Goal: Task Accomplishment & Management: Manage account settings

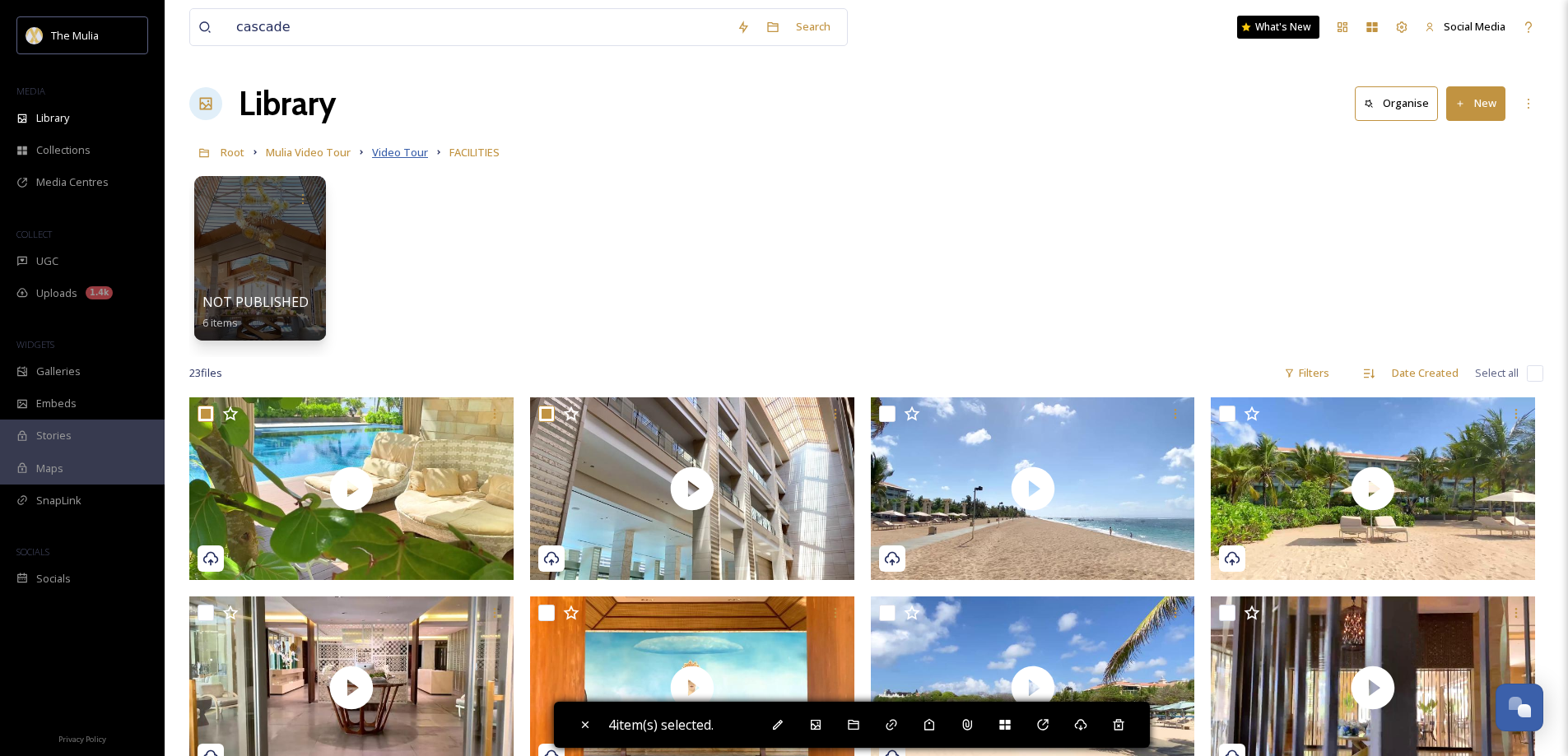
click at [391, 158] on span "Video Tour" at bounding box center [400, 152] width 56 height 15
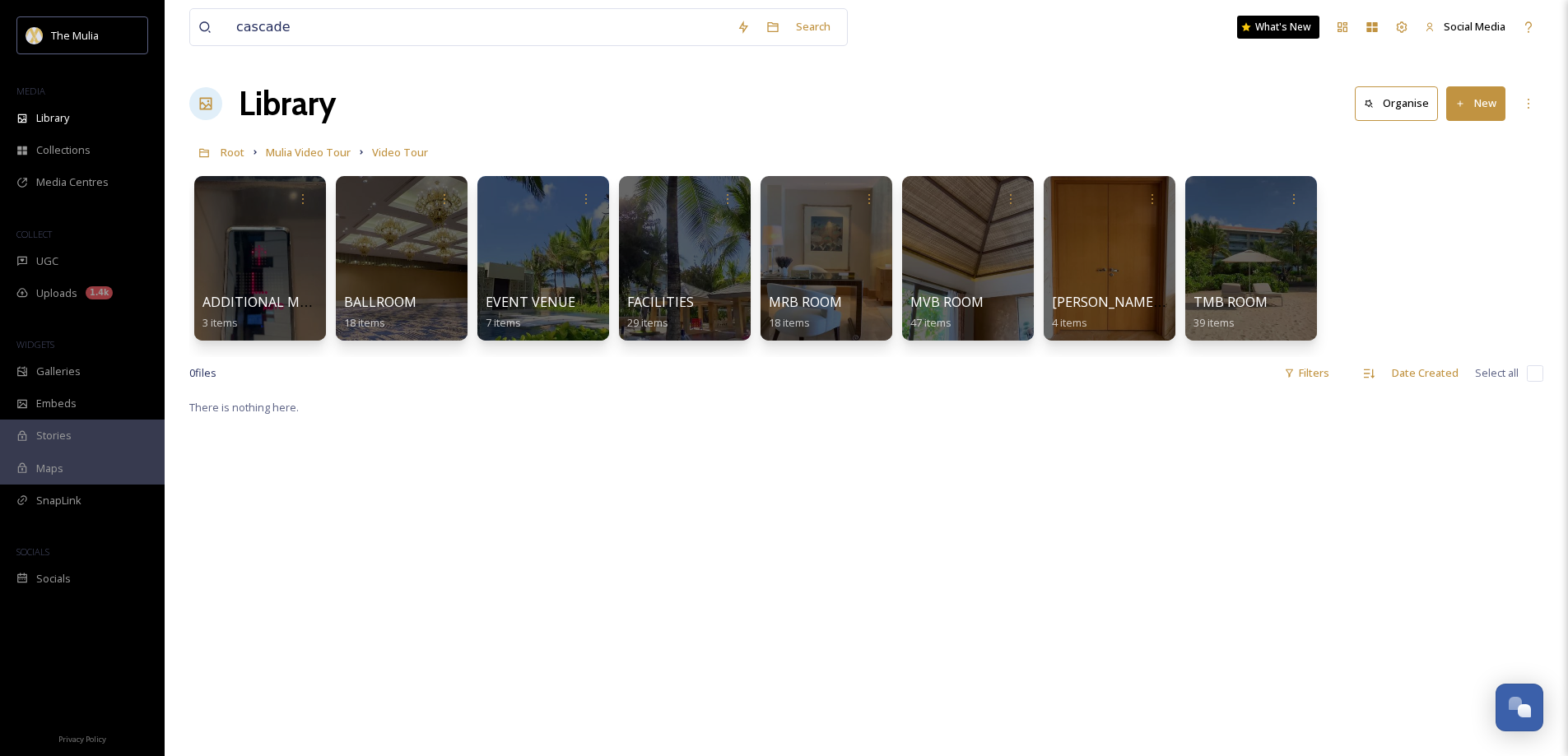
click at [512, 307] on span "EVENT VENUE" at bounding box center [530, 303] width 91 height 18
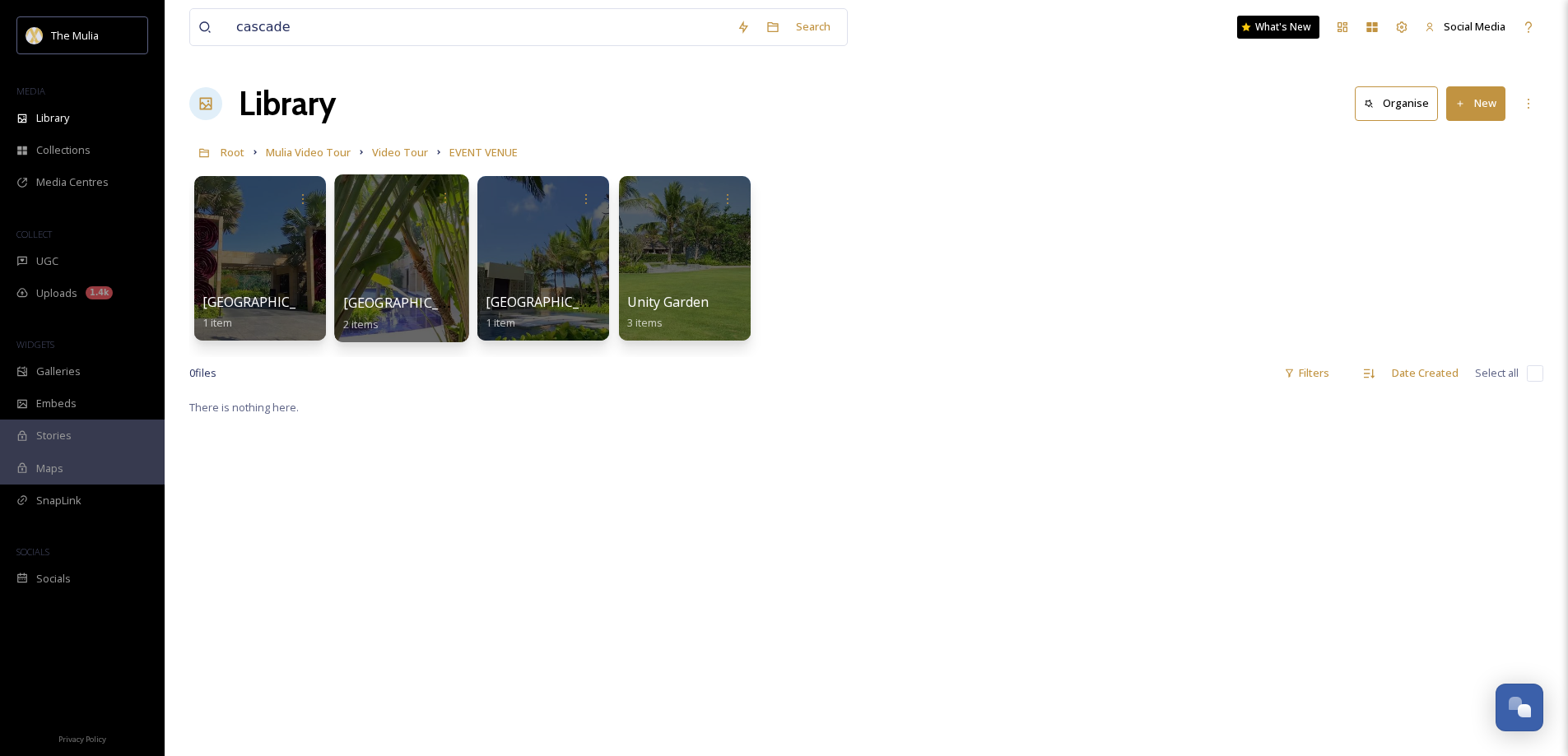
click at [350, 319] on span "2 items" at bounding box center [361, 323] width 36 height 15
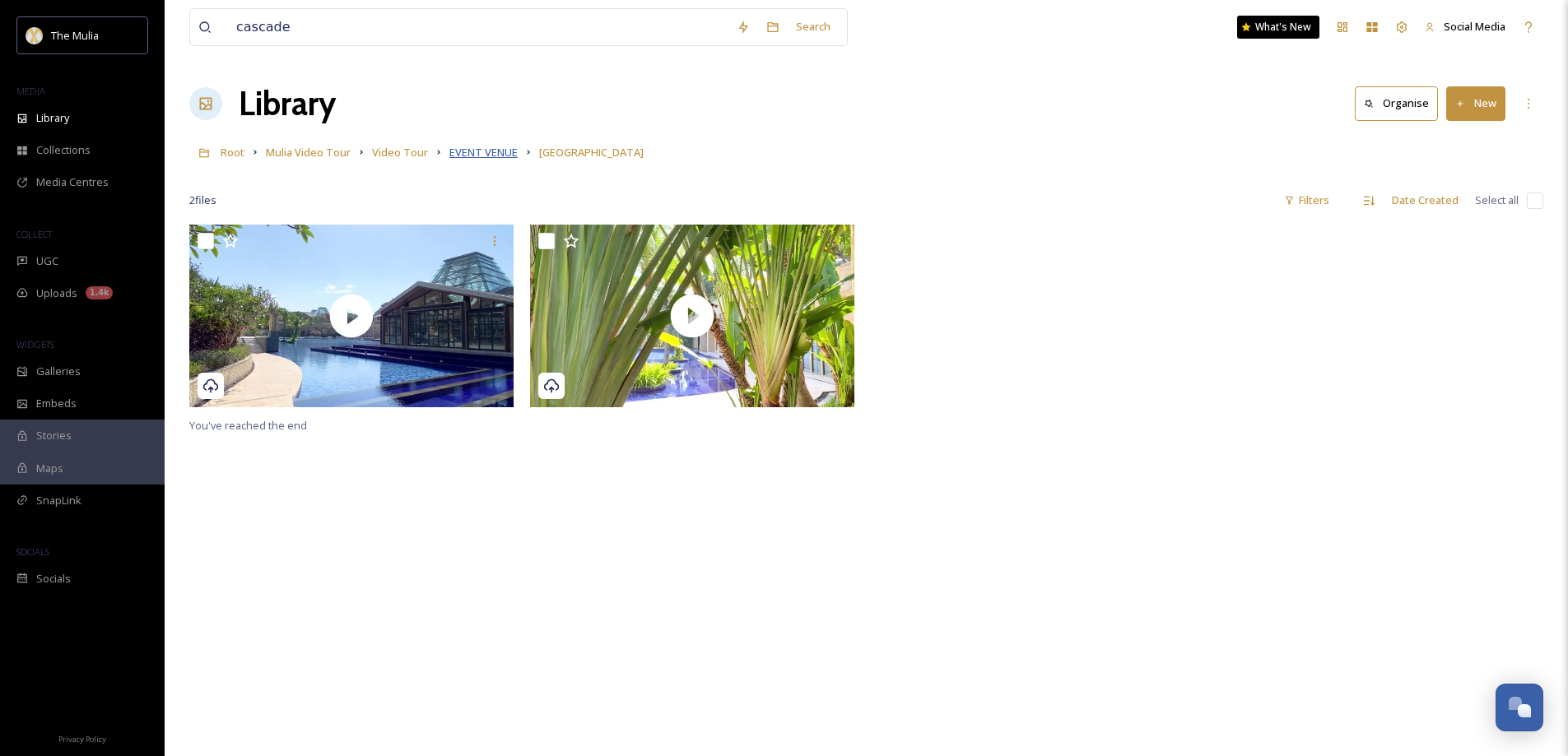
click at [490, 155] on span "EVENT VENUE" at bounding box center [484, 152] width 68 height 15
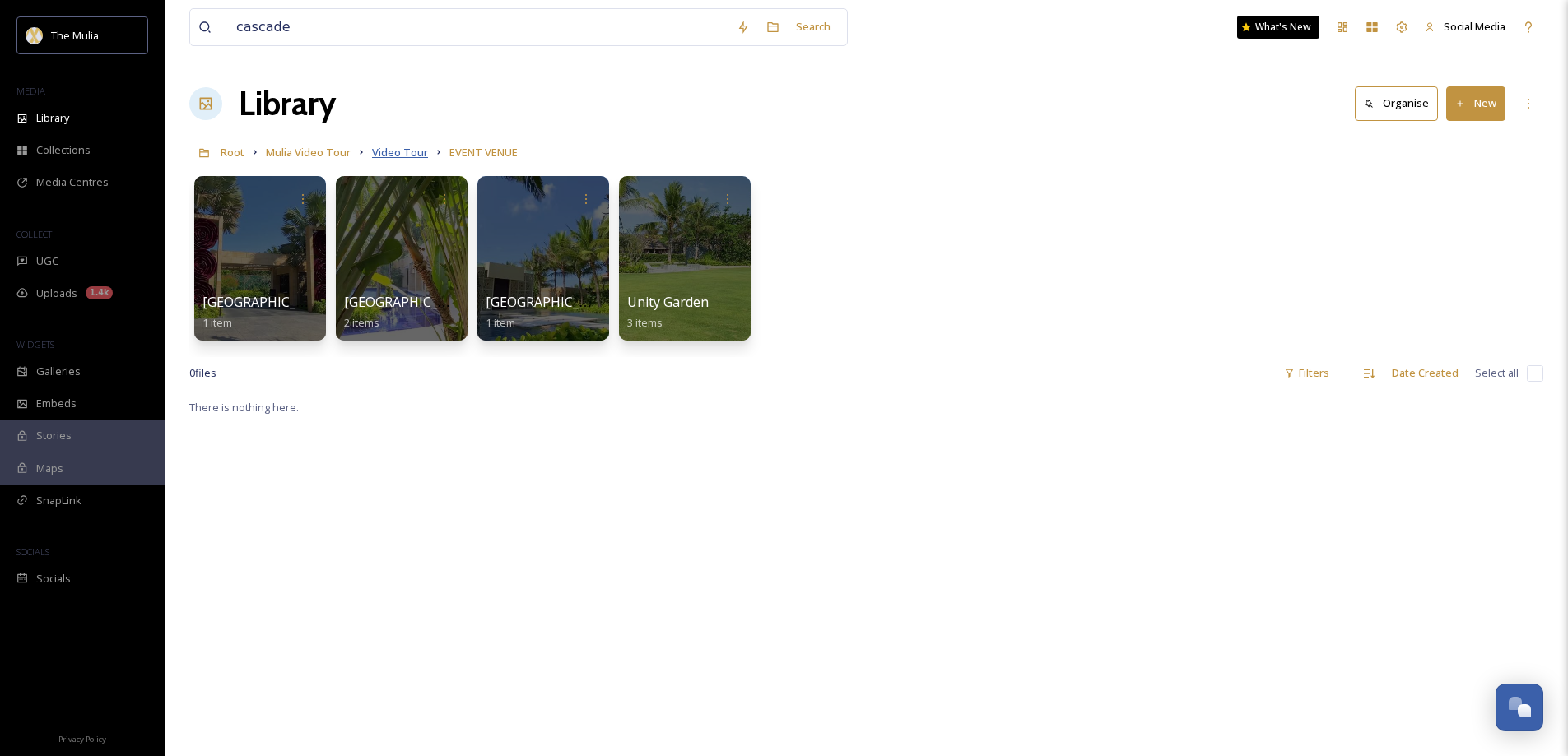
click at [397, 150] on span "Video Tour" at bounding box center [400, 152] width 56 height 15
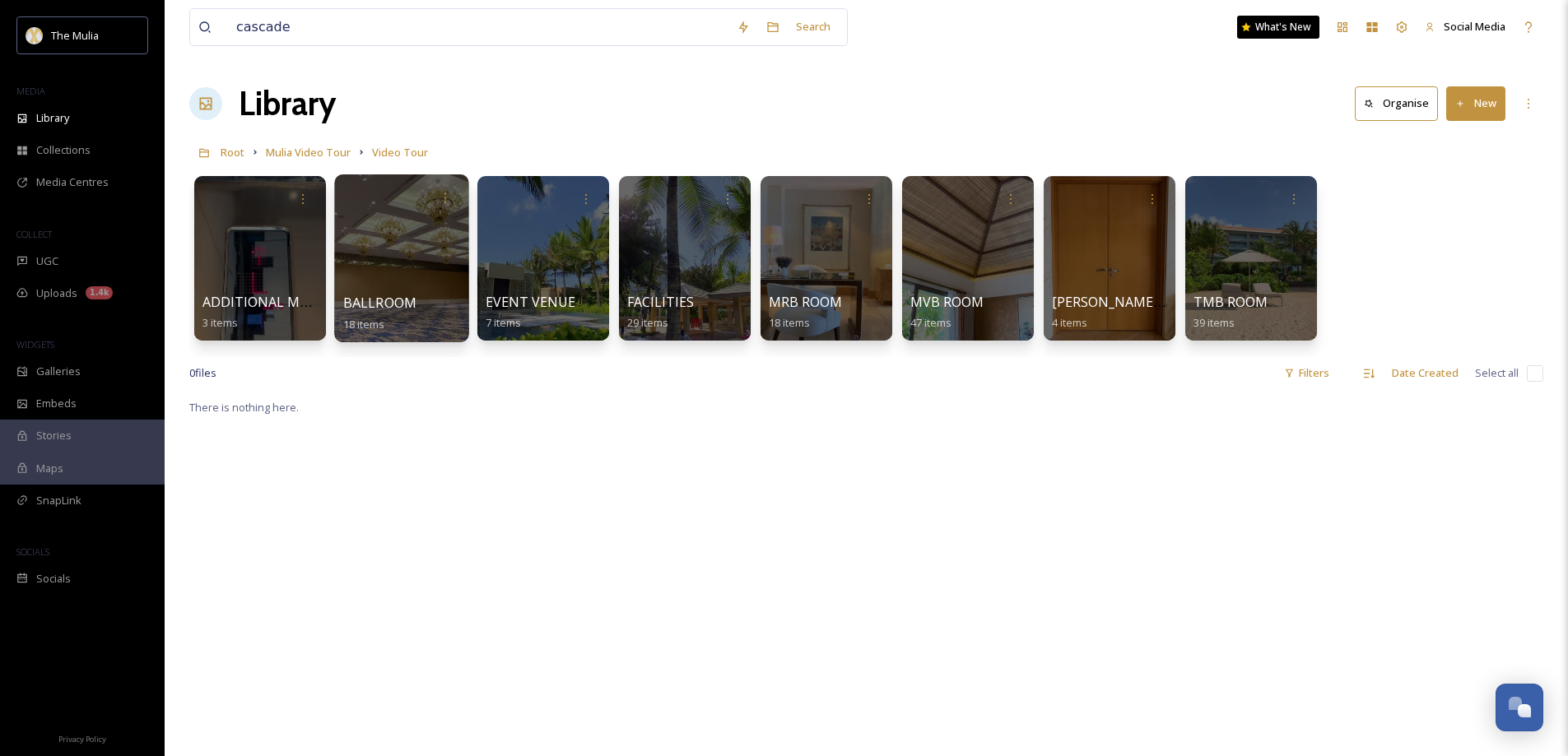
click at [380, 311] on span "BALLROOM" at bounding box center [380, 303] width 74 height 18
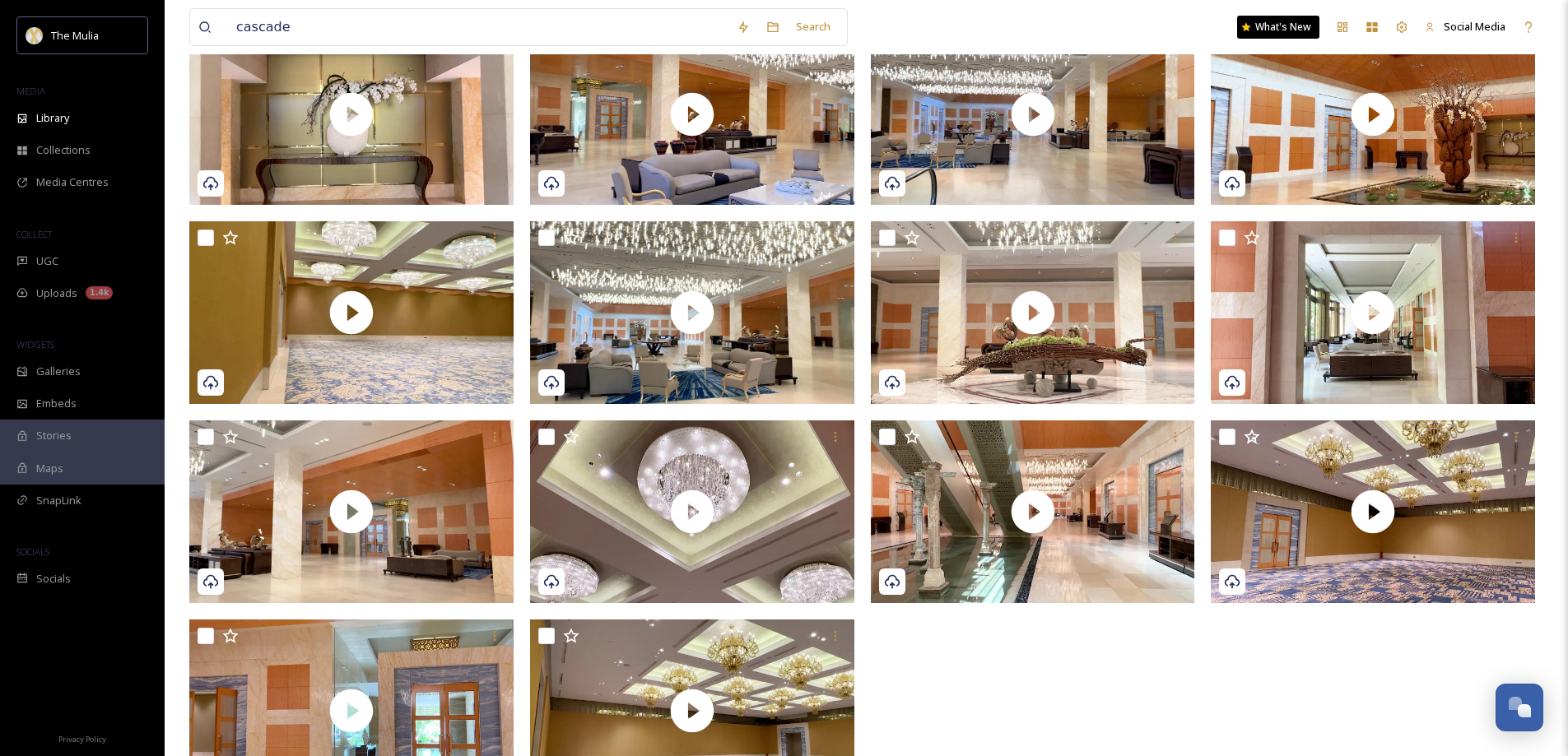
scroll to position [474, 0]
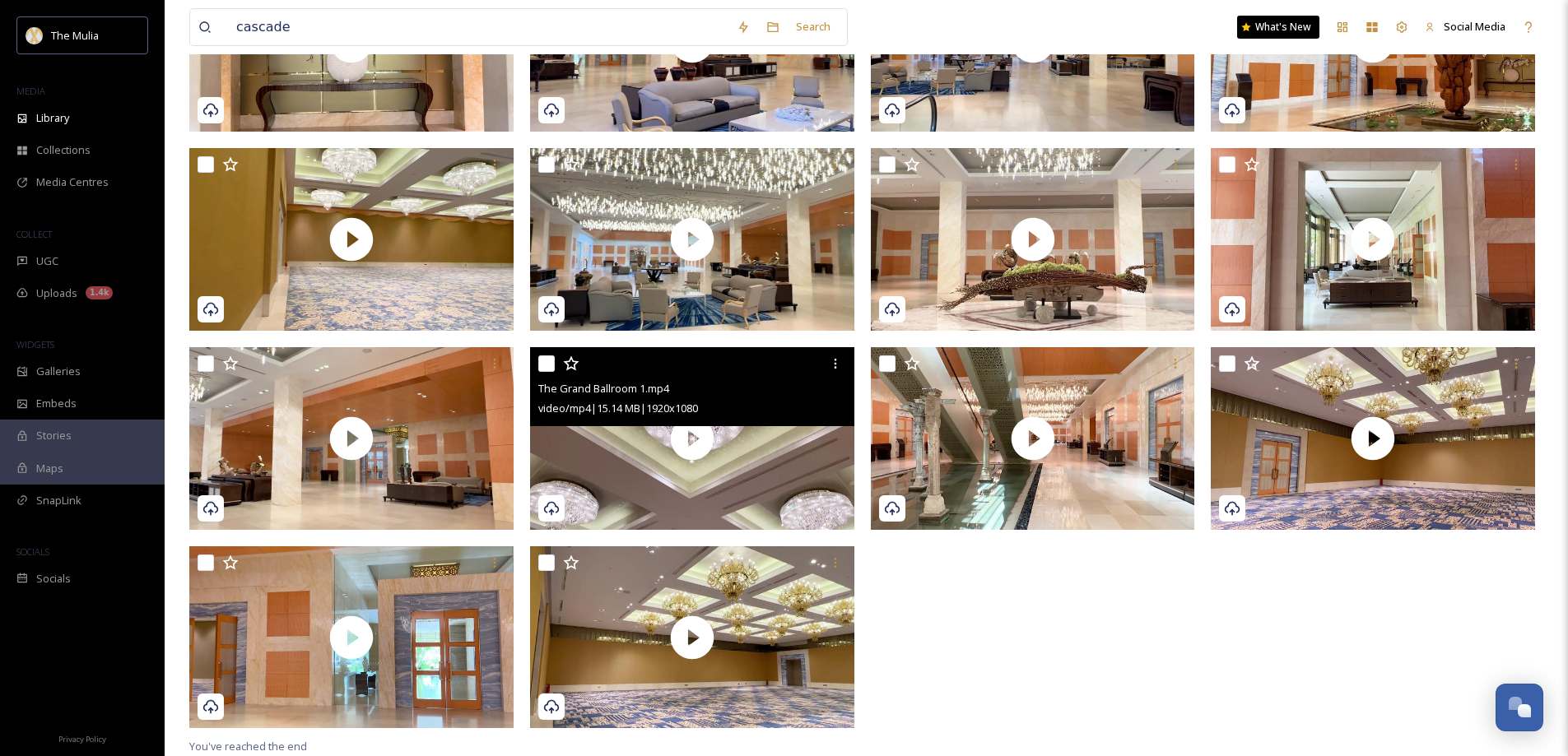
click at [551, 367] on input "checkbox" at bounding box center [547, 364] width 16 height 16
checkbox input "true"
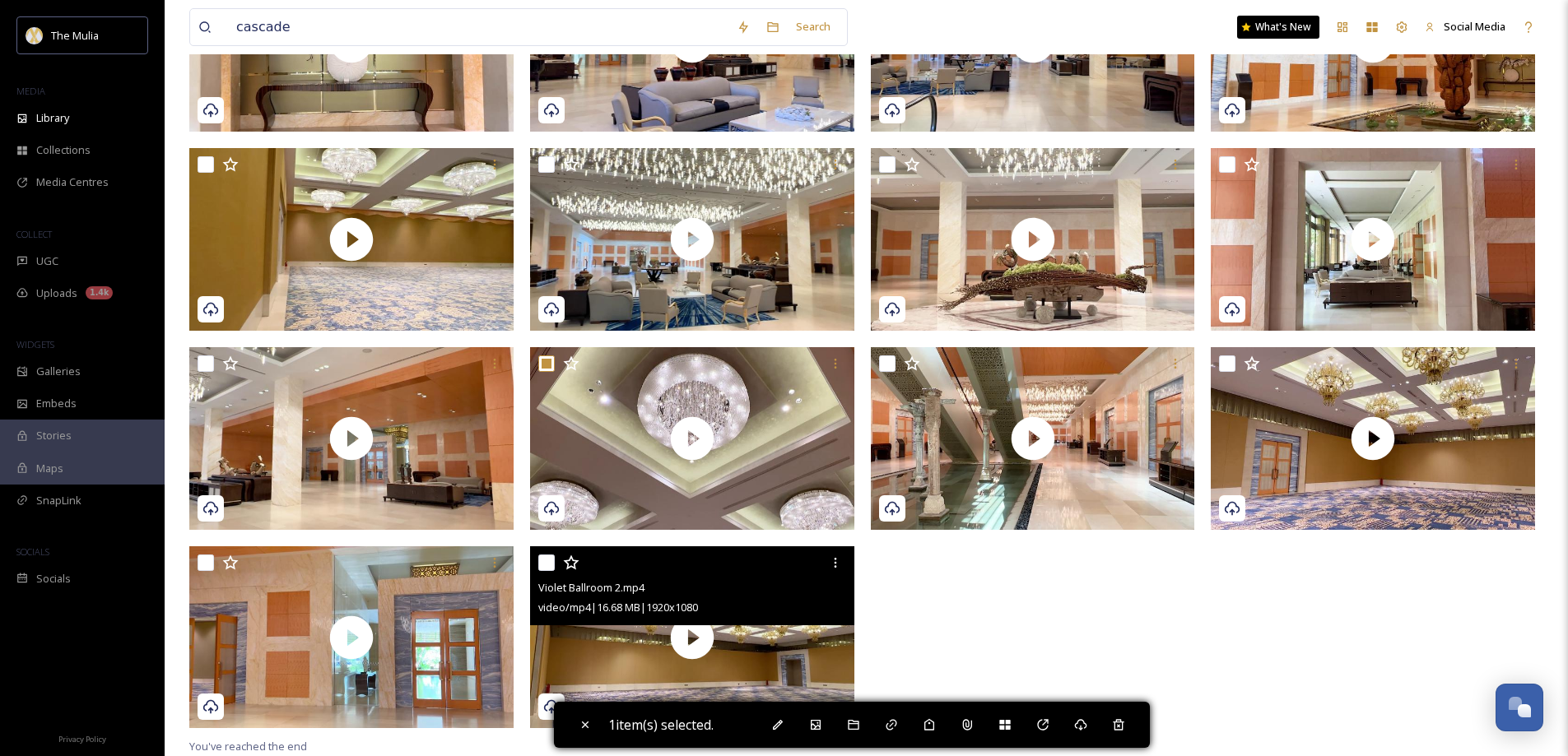
click at [549, 564] on input "checkbox" at bounding box center [547, 563] width 16 height 16
checkbox input "true"
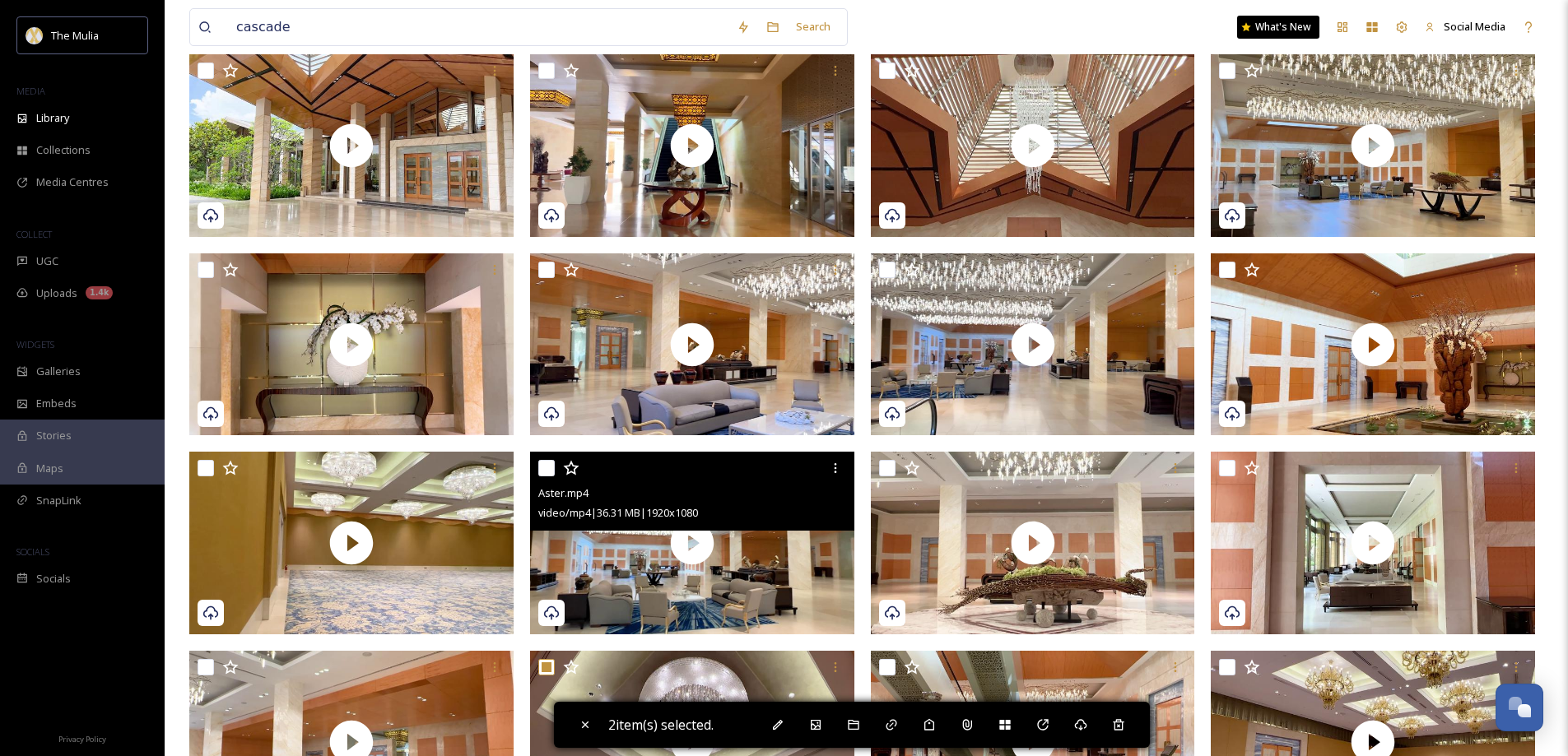
scroll to position [145, 0]
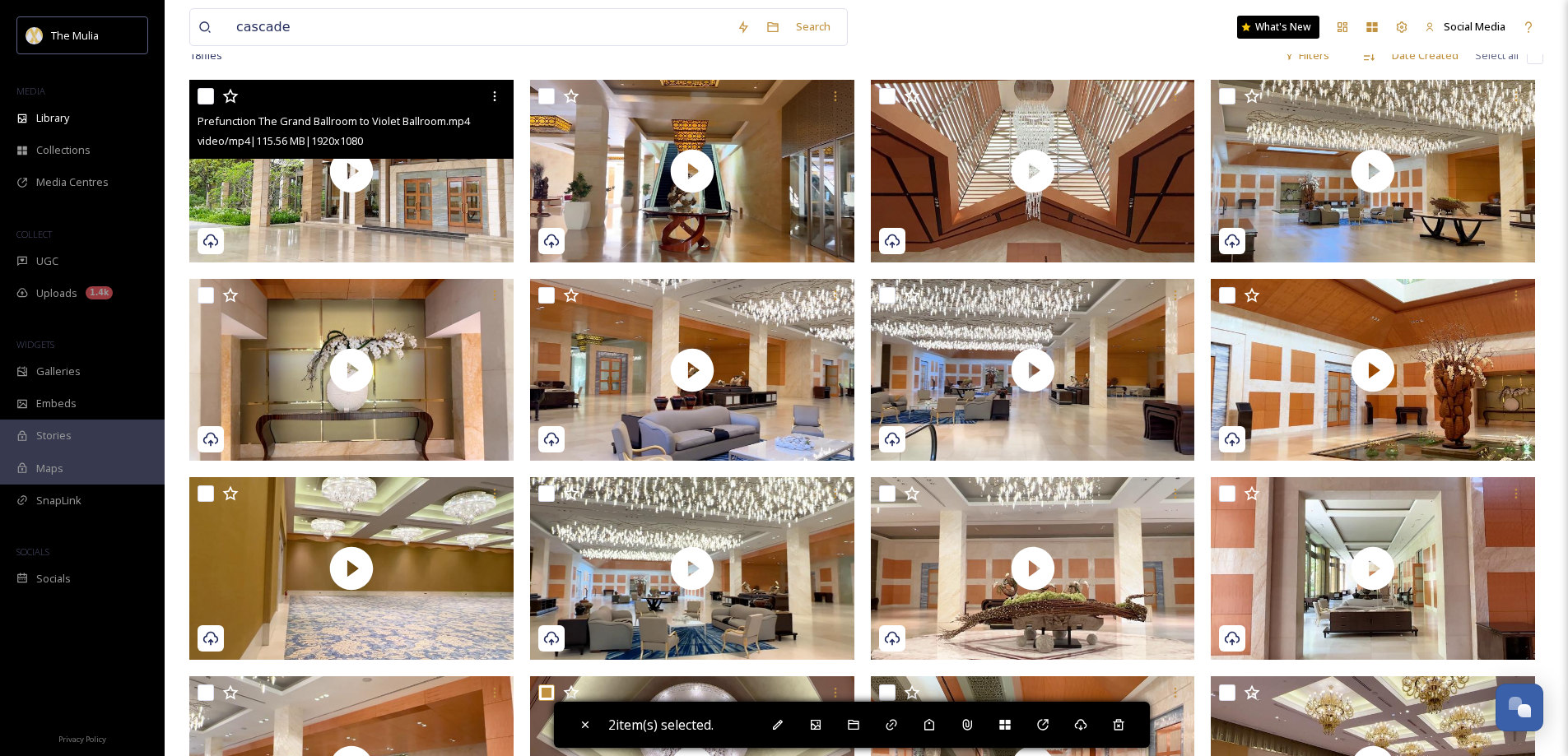
click at [208, 96] on input "checkbox" at bounding box center [205, 96] width 16 height 16
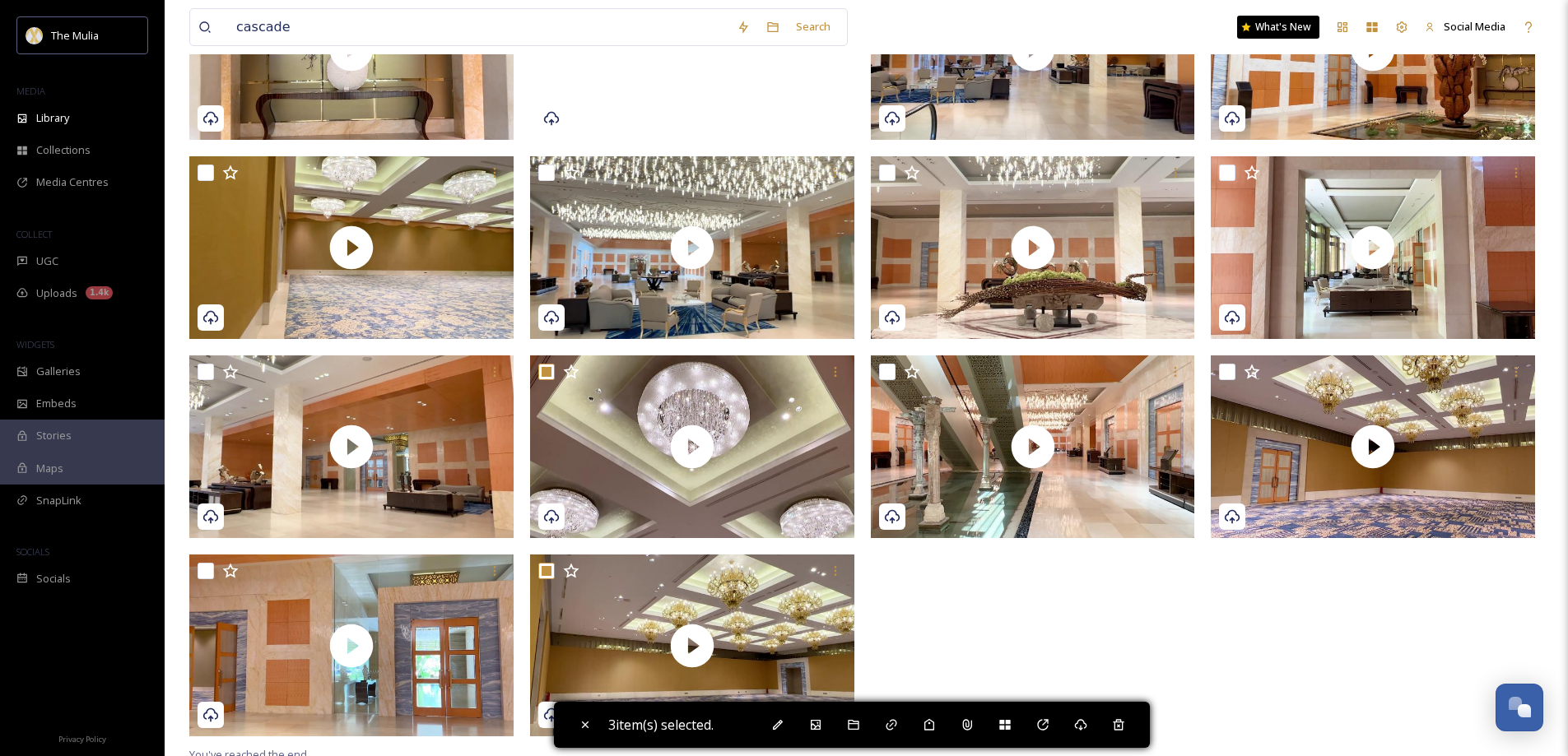
scroll to position [474, 0]
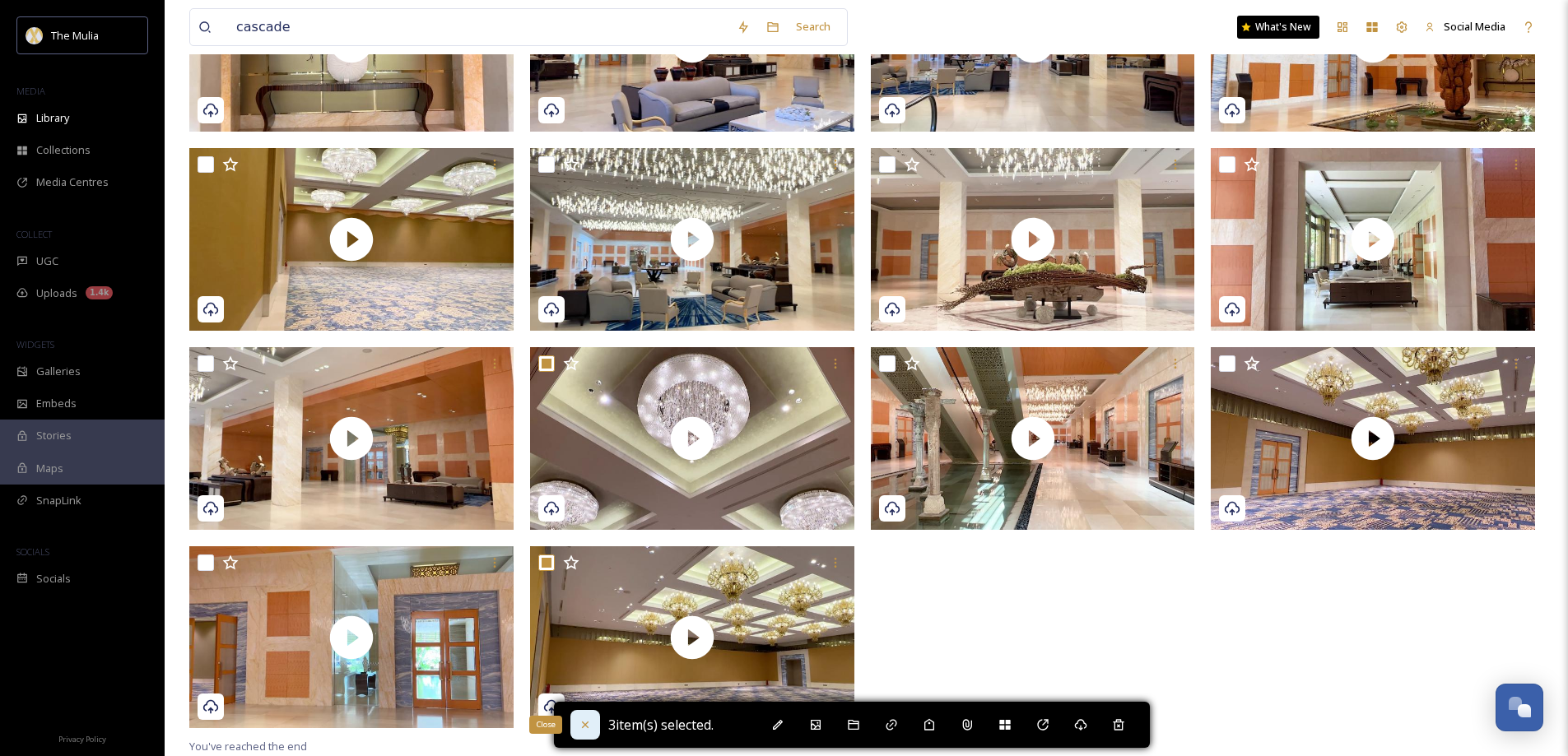
click at [581, 721] on icon at bounding box center [585, 725] width 13 height 13
checkbox input "false"
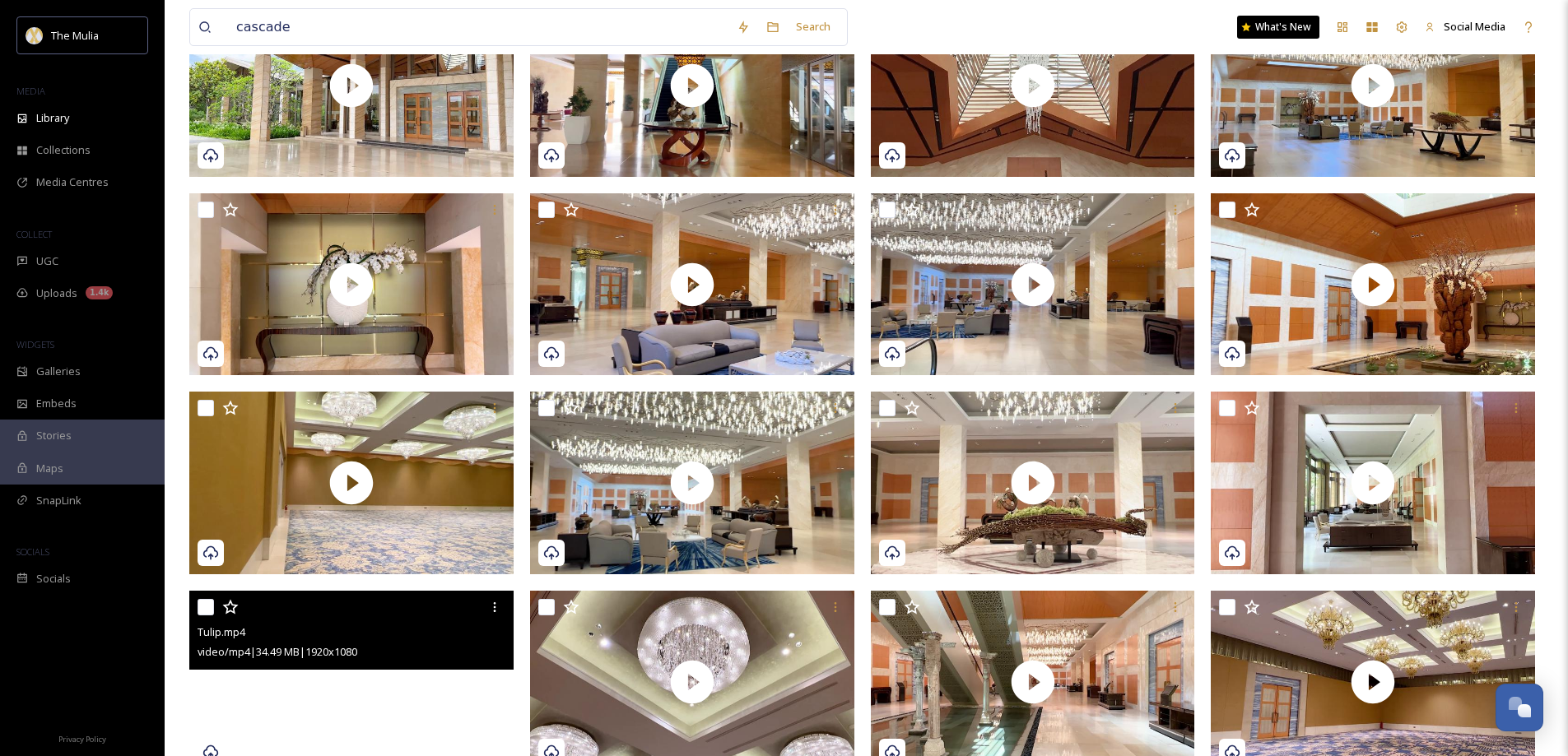
scroll to position [228, 0]
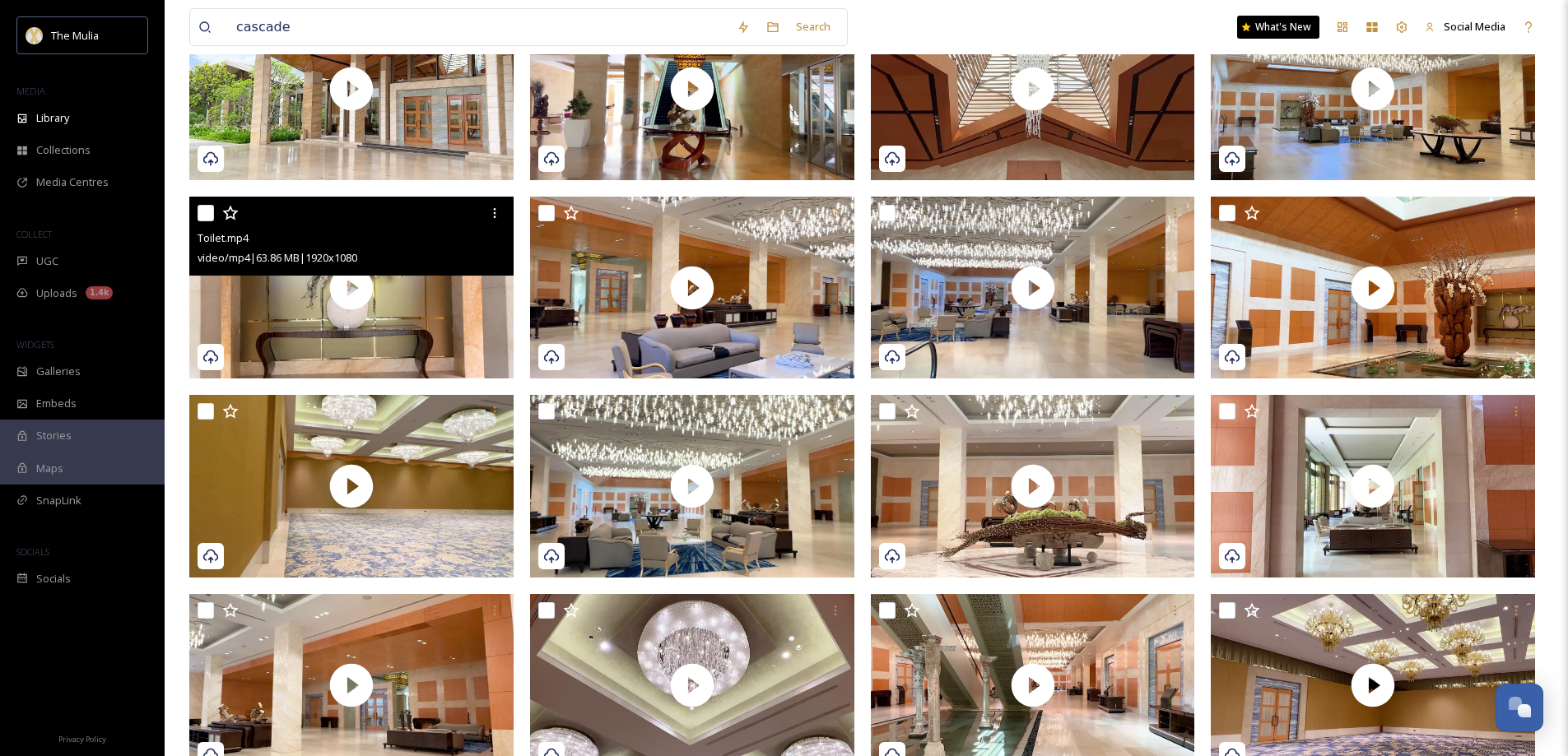
click at [208, 210] on input "checkbox" at bounding box center [205, 213] width 16 height 16
checkbox input "true"
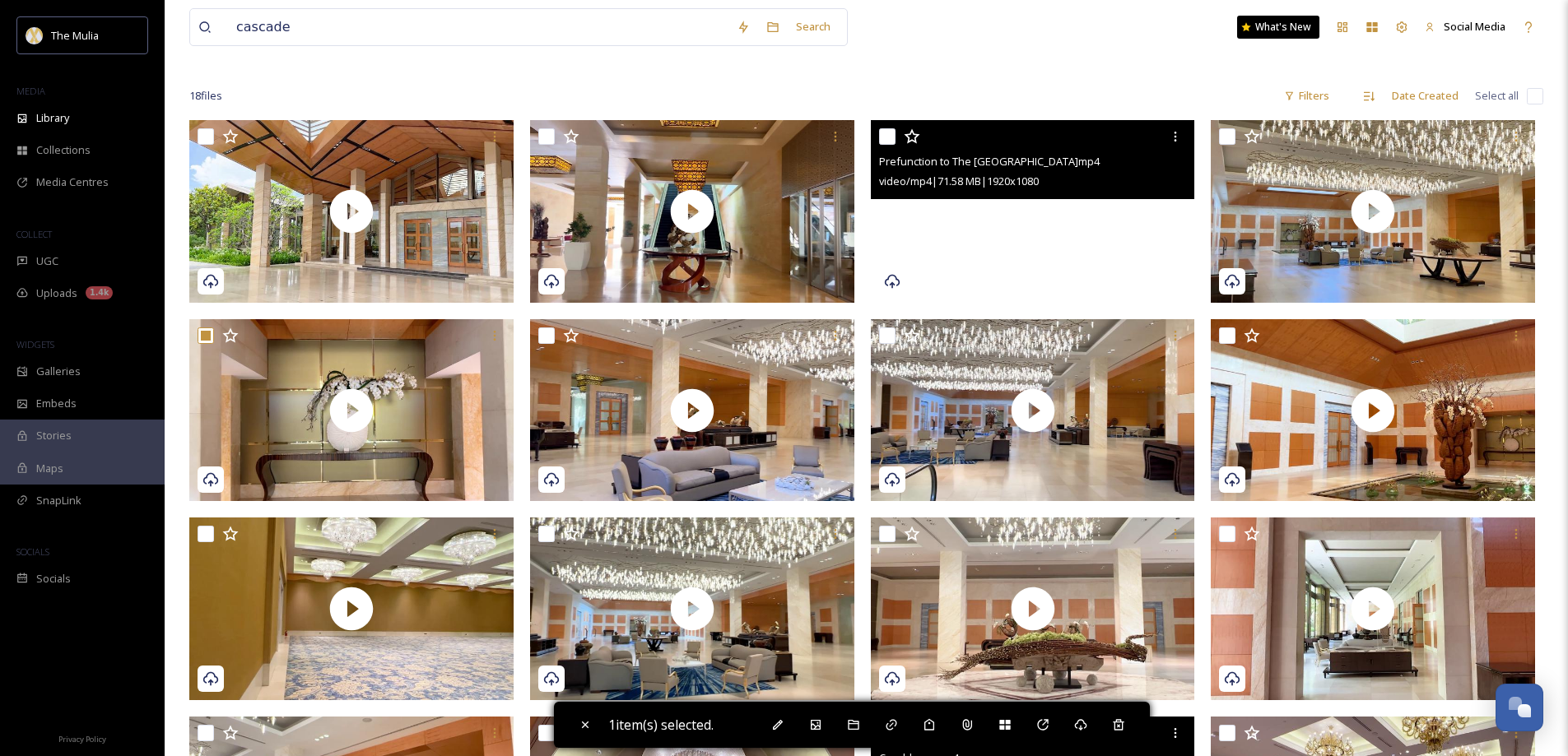
scroll to position [247, 0]
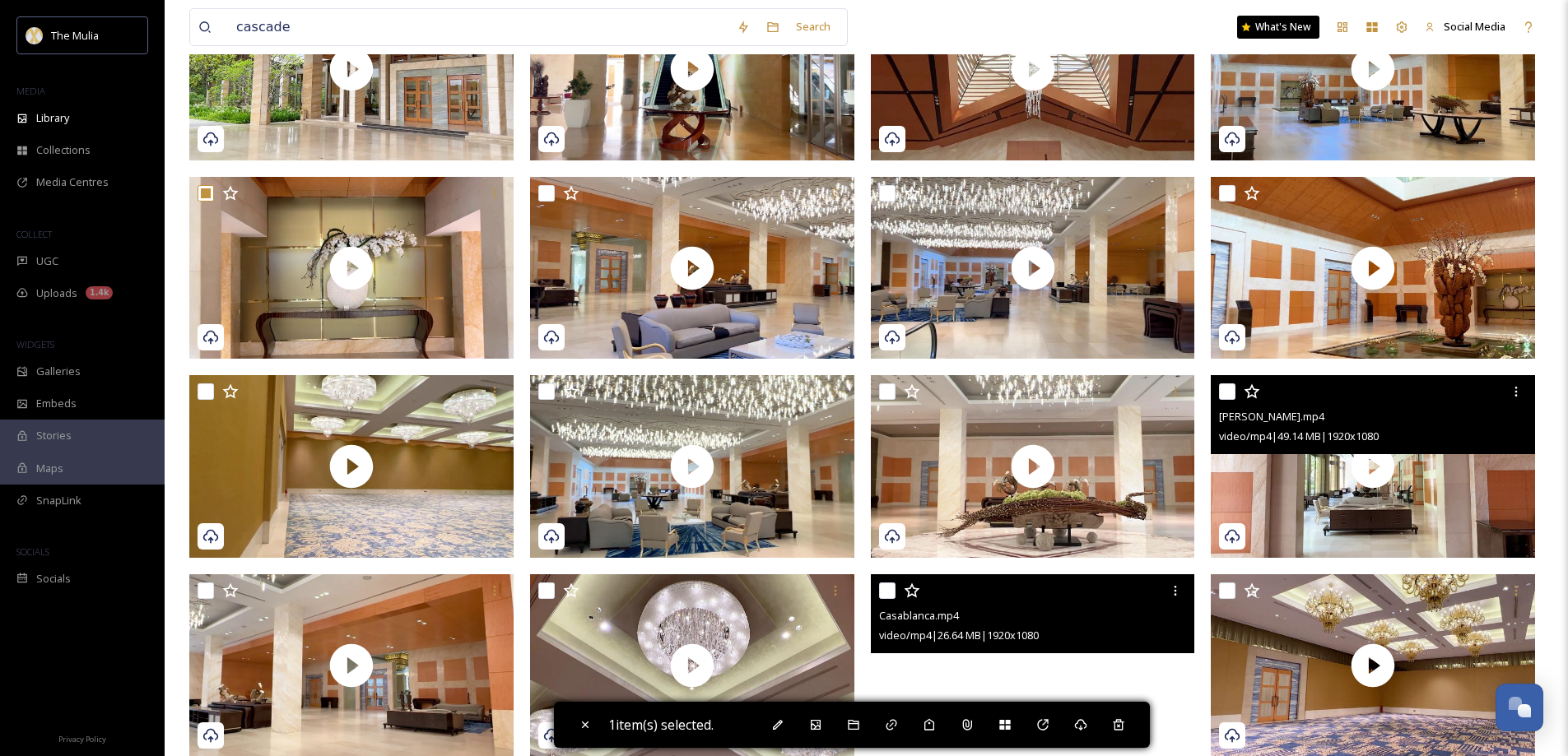
click at [1224, 388] on input "checkbox" at bounding box center [1228, 391] width 16 height 16
checkbox input "true"
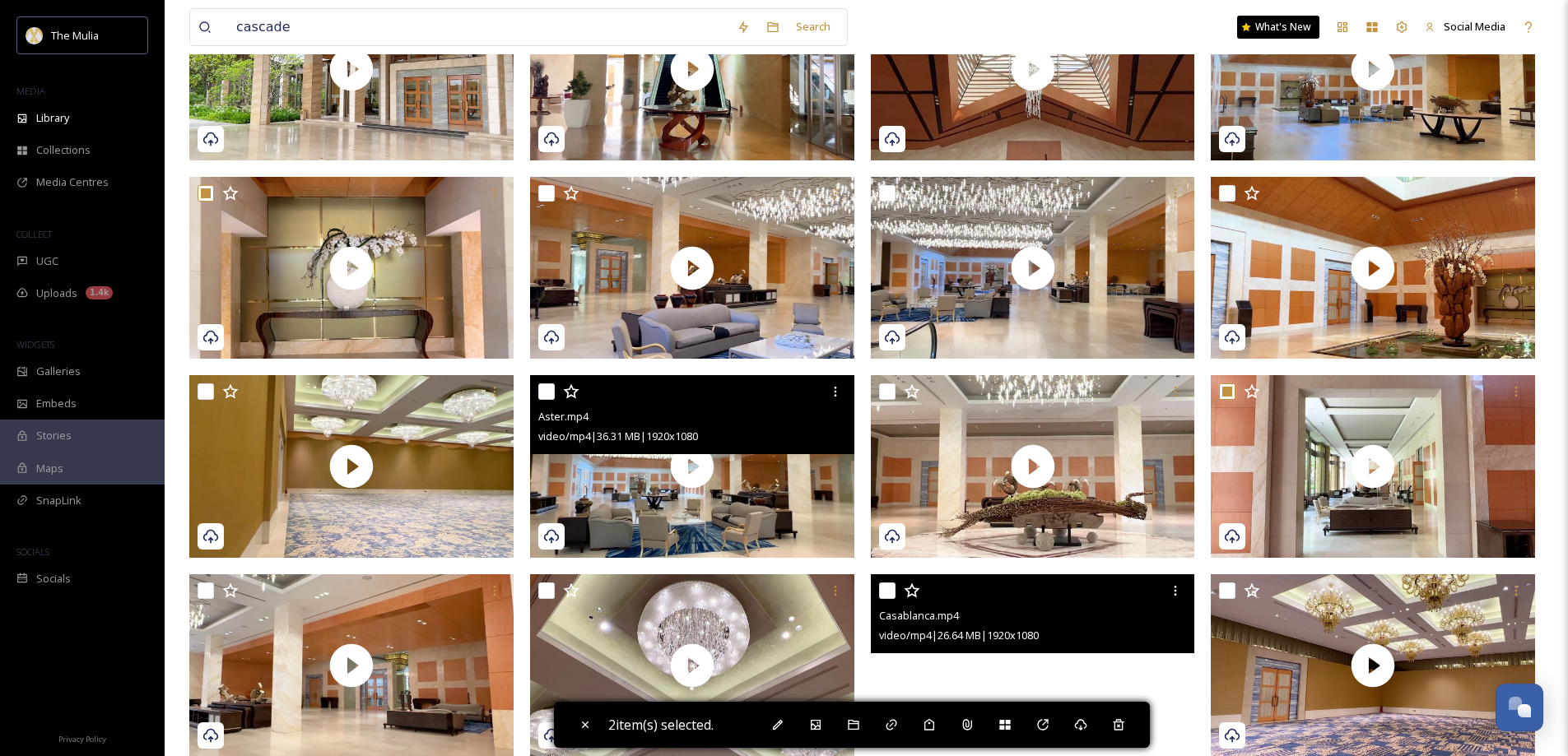
click at [542, 391] on input "checkbox" at bounding box center [547, 391] width 16 height 16
checkbox input "true"
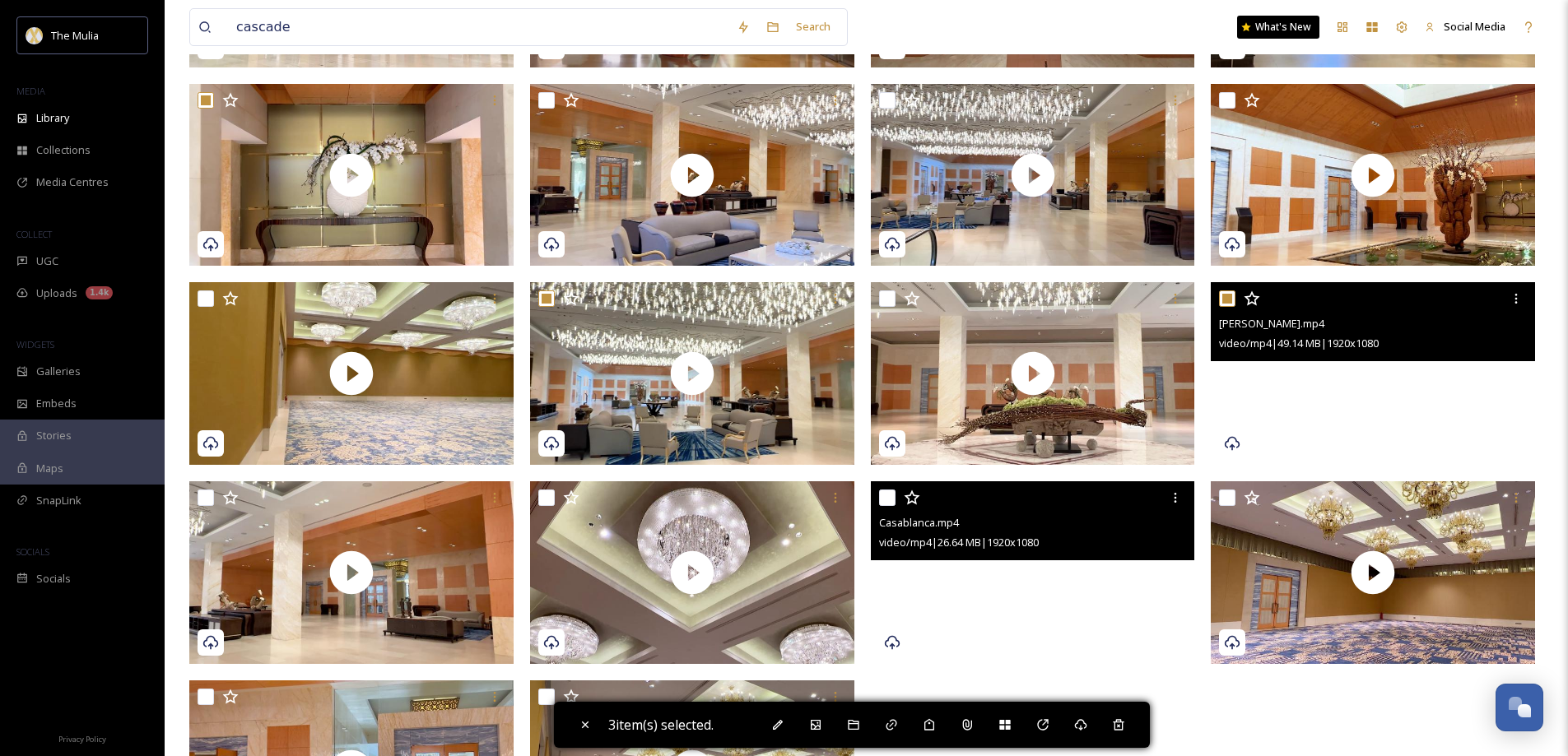
scroll to position [411, 0]
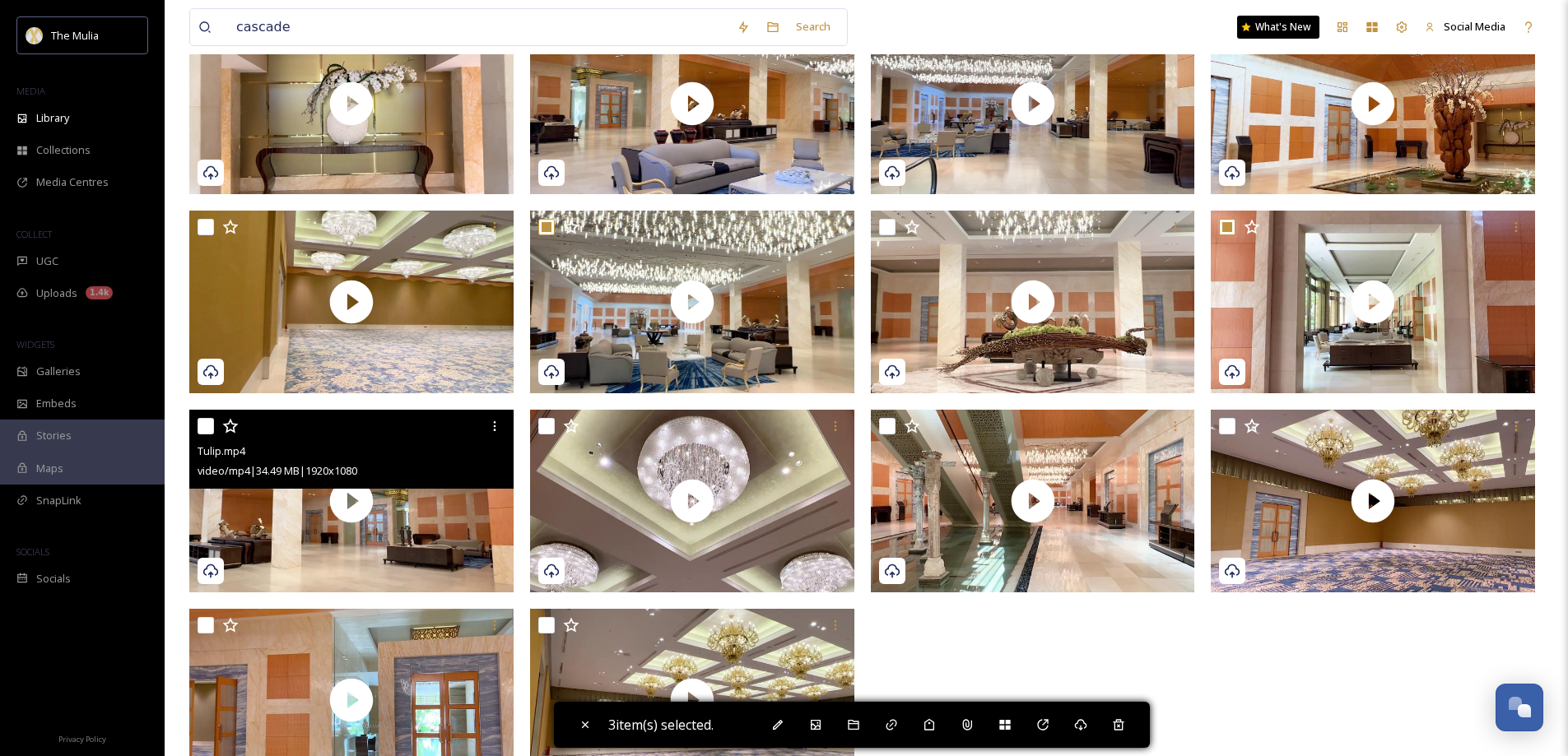
click at [210, 429] on input "checkbox" at bounding box center [205, 426] width 16 height 16
checkbox input "true"
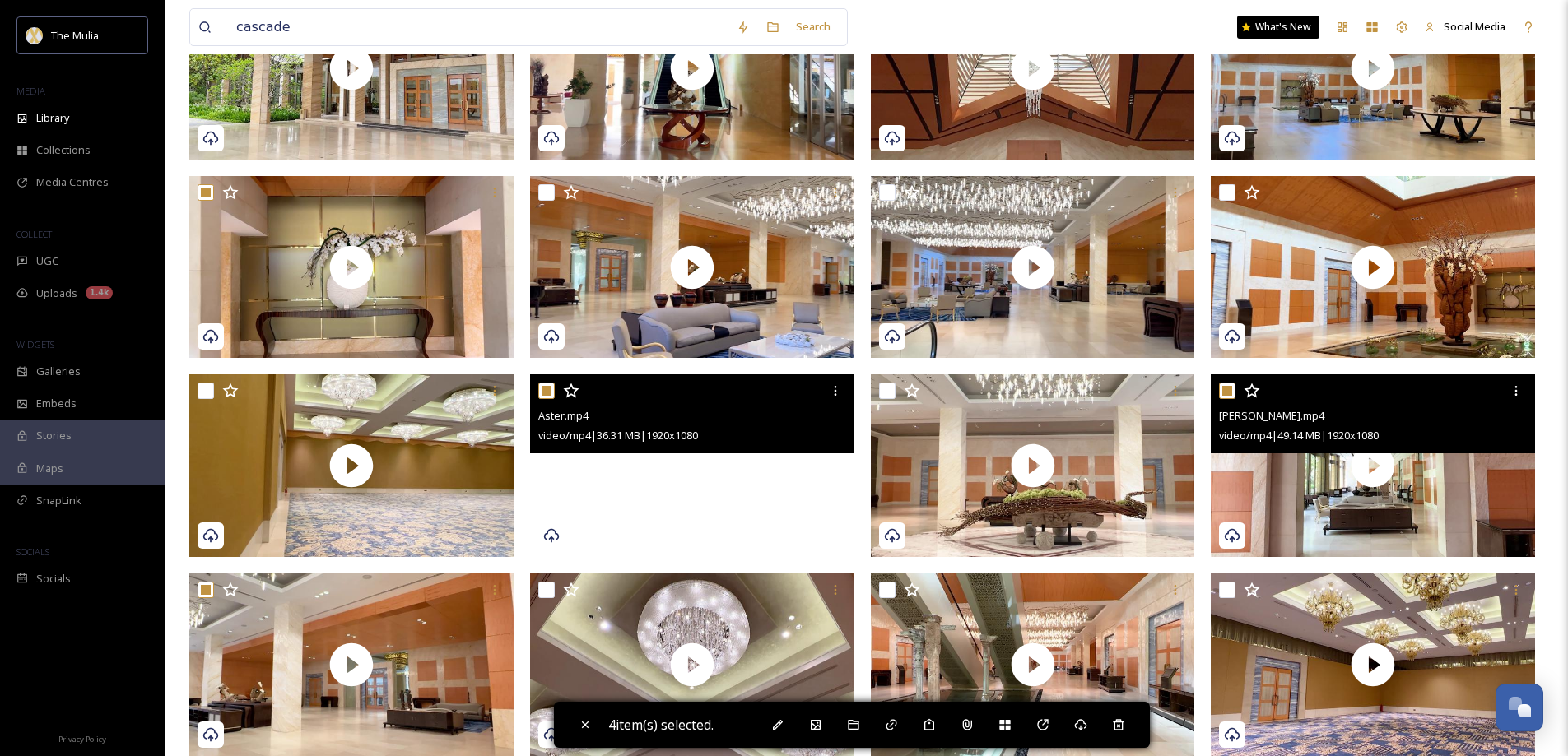
scroll to position [247, 0]
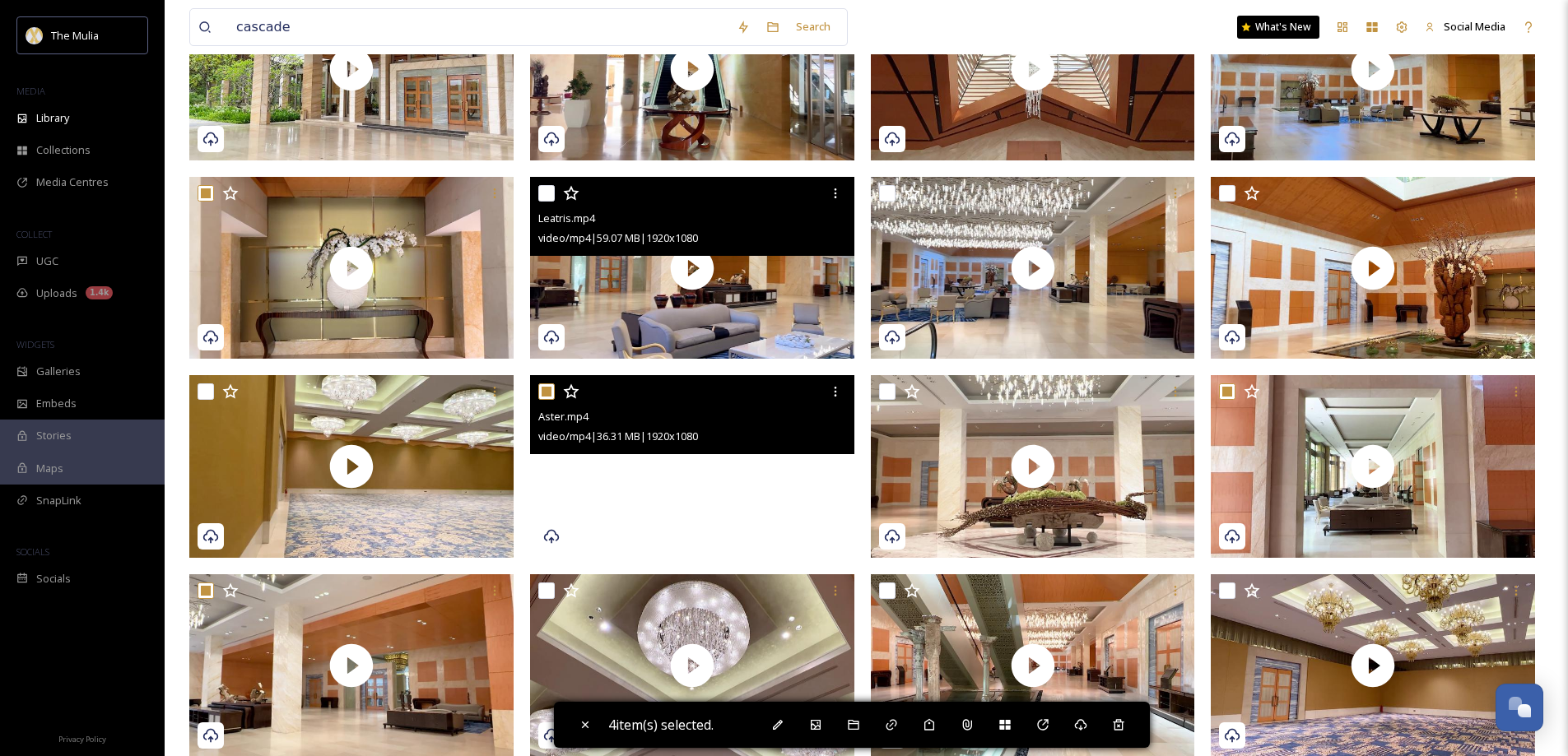
click at [548, 192] on input "checkbox" at bounding box center [547, 193] width 16 height 16
checkbox input "true"
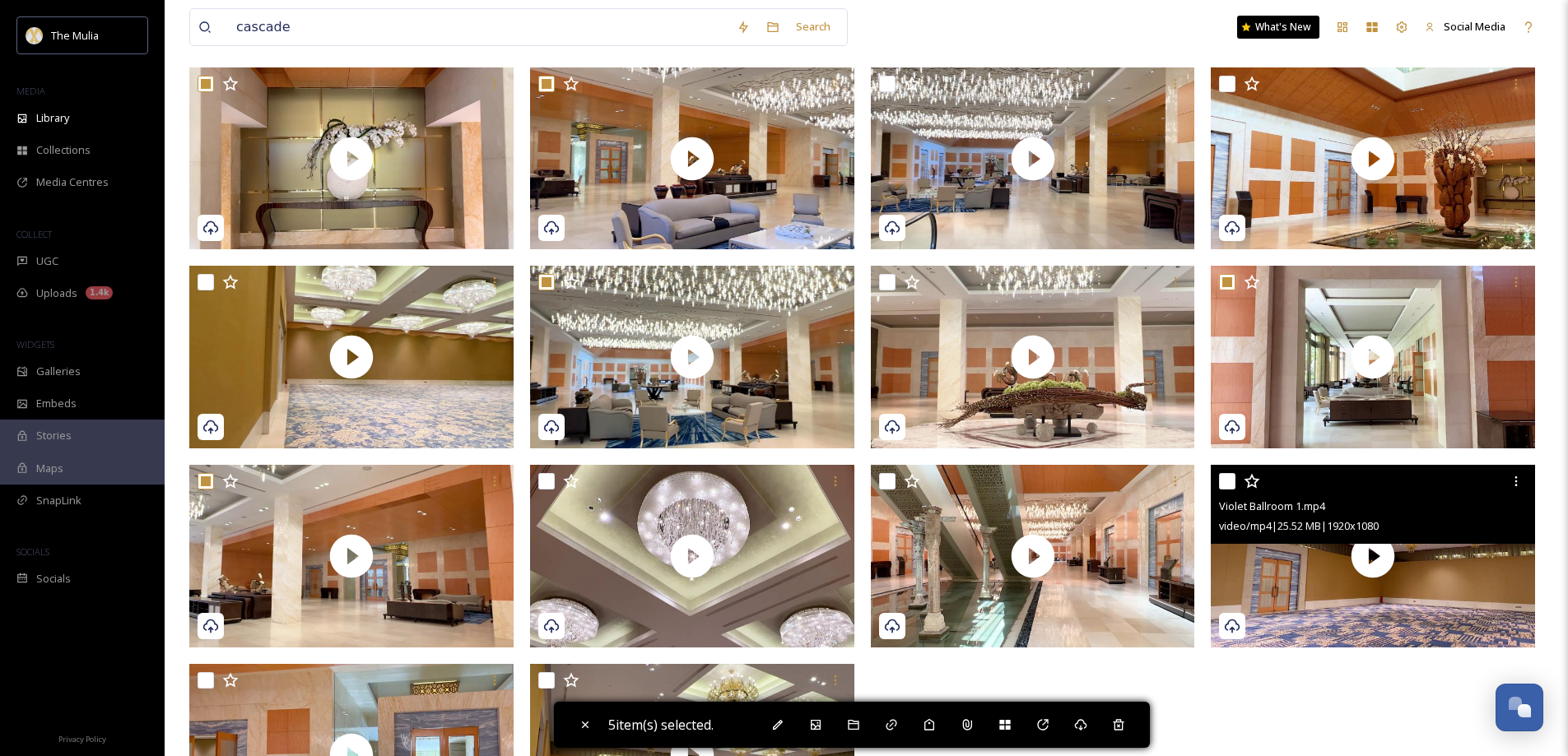
scroll to position [474, 0]
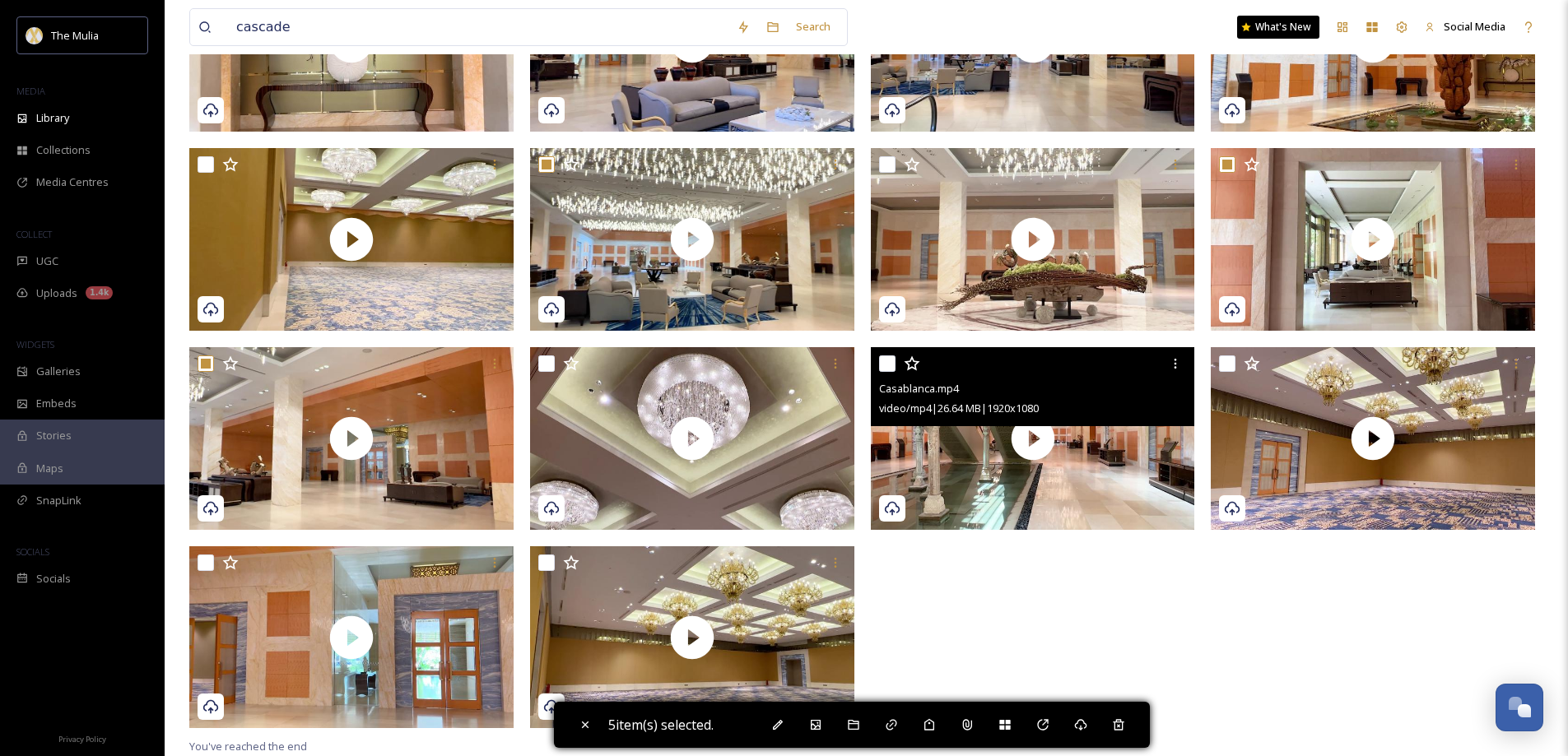
click at [884, 367] on input "checkbox" at bounding box center [887, 364] width 16 height 16
checkbox input "true"
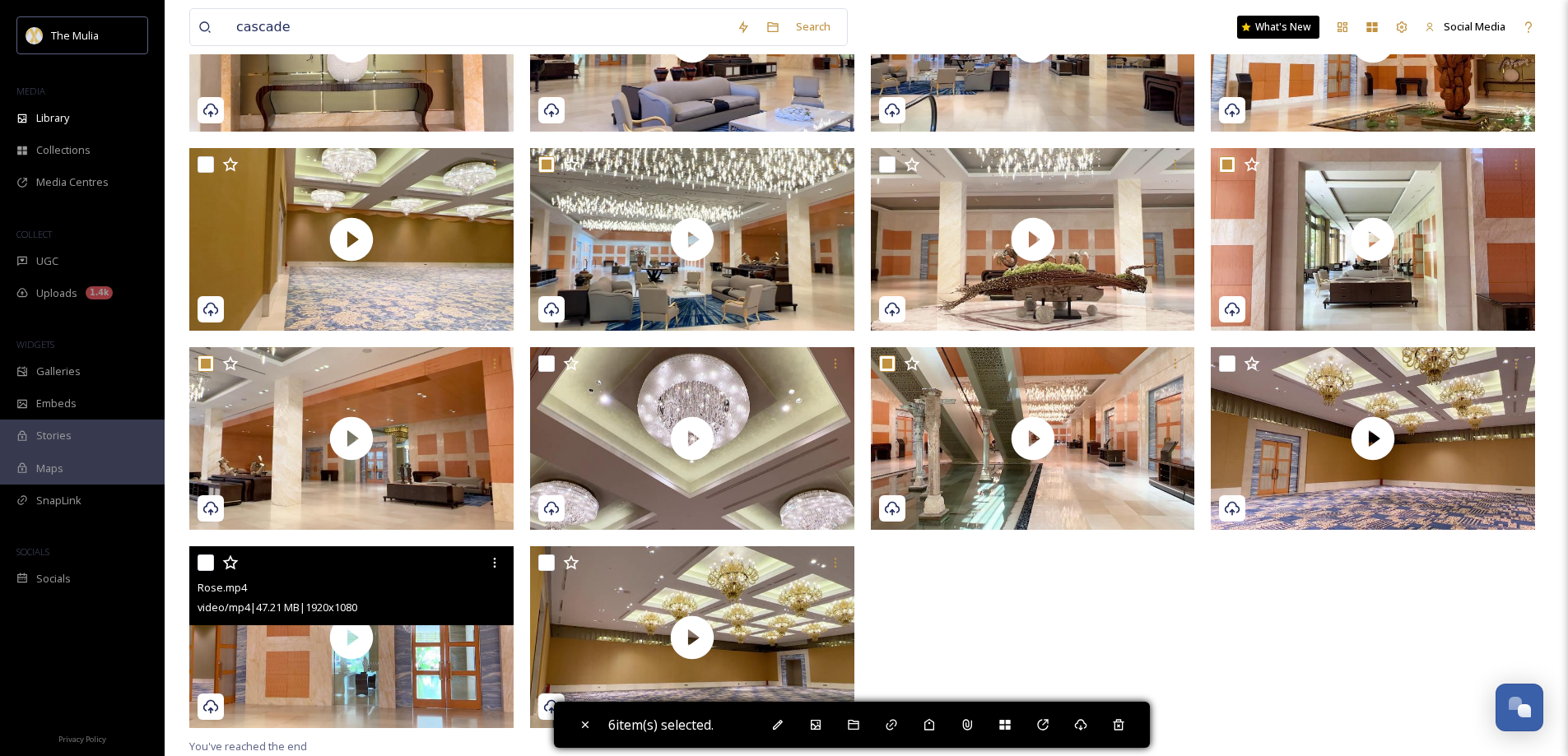
click at [204, 571] on div at bounding box center [353, 563] width 312 height 30
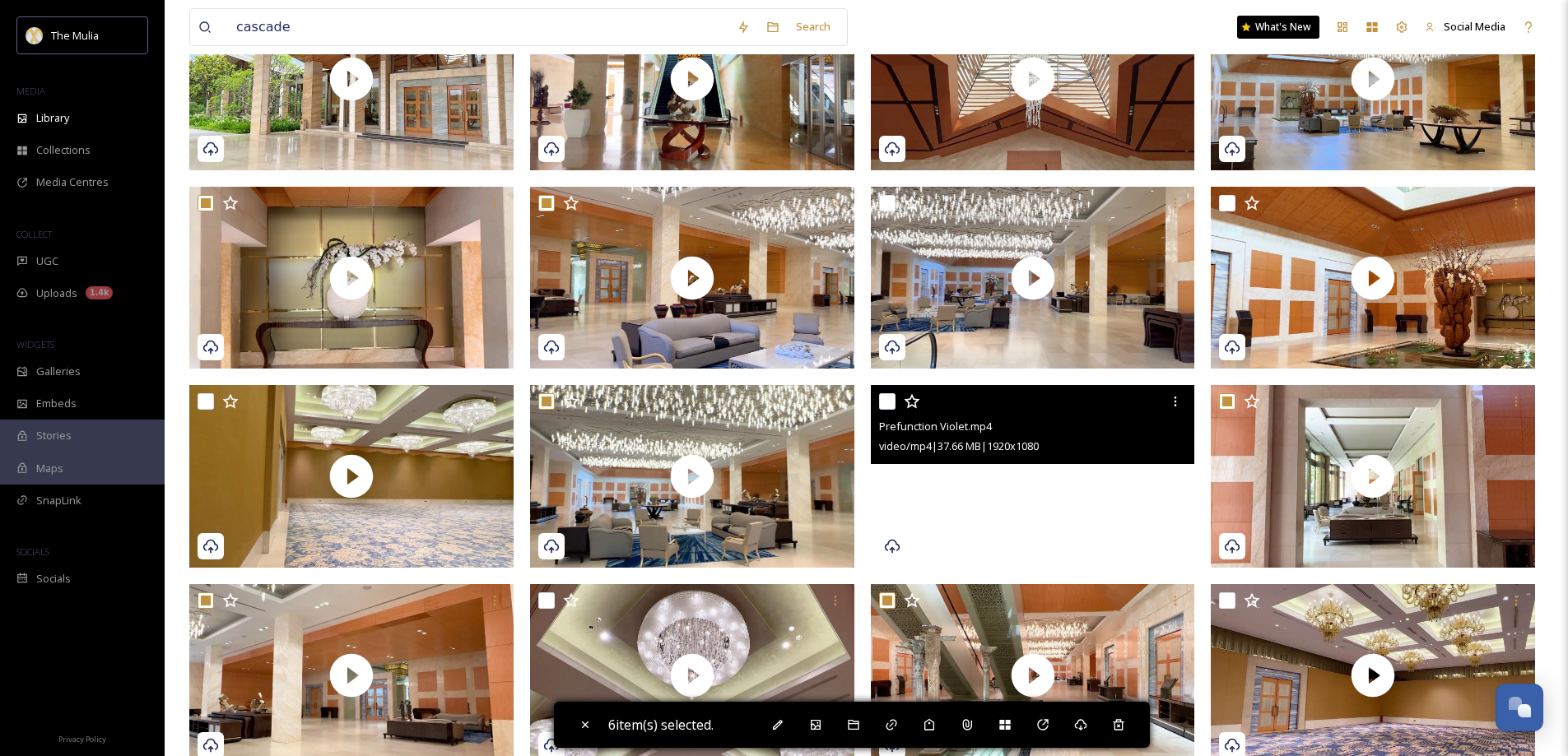
scroll to position [228, 0]
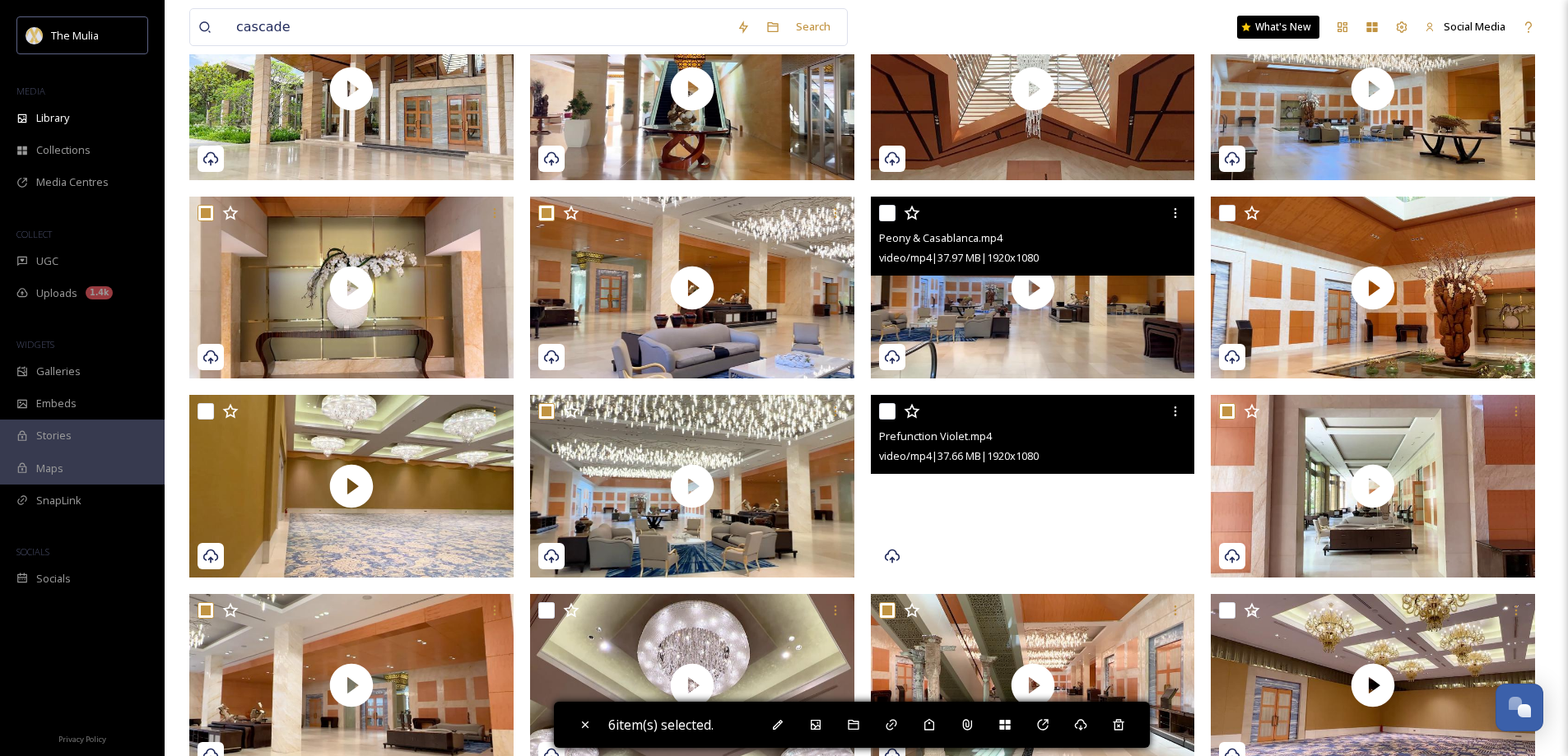
click at [888, 213] on input "checkbox" at bounding box center [887, 213] width 16 height 16
checkbox input "true"
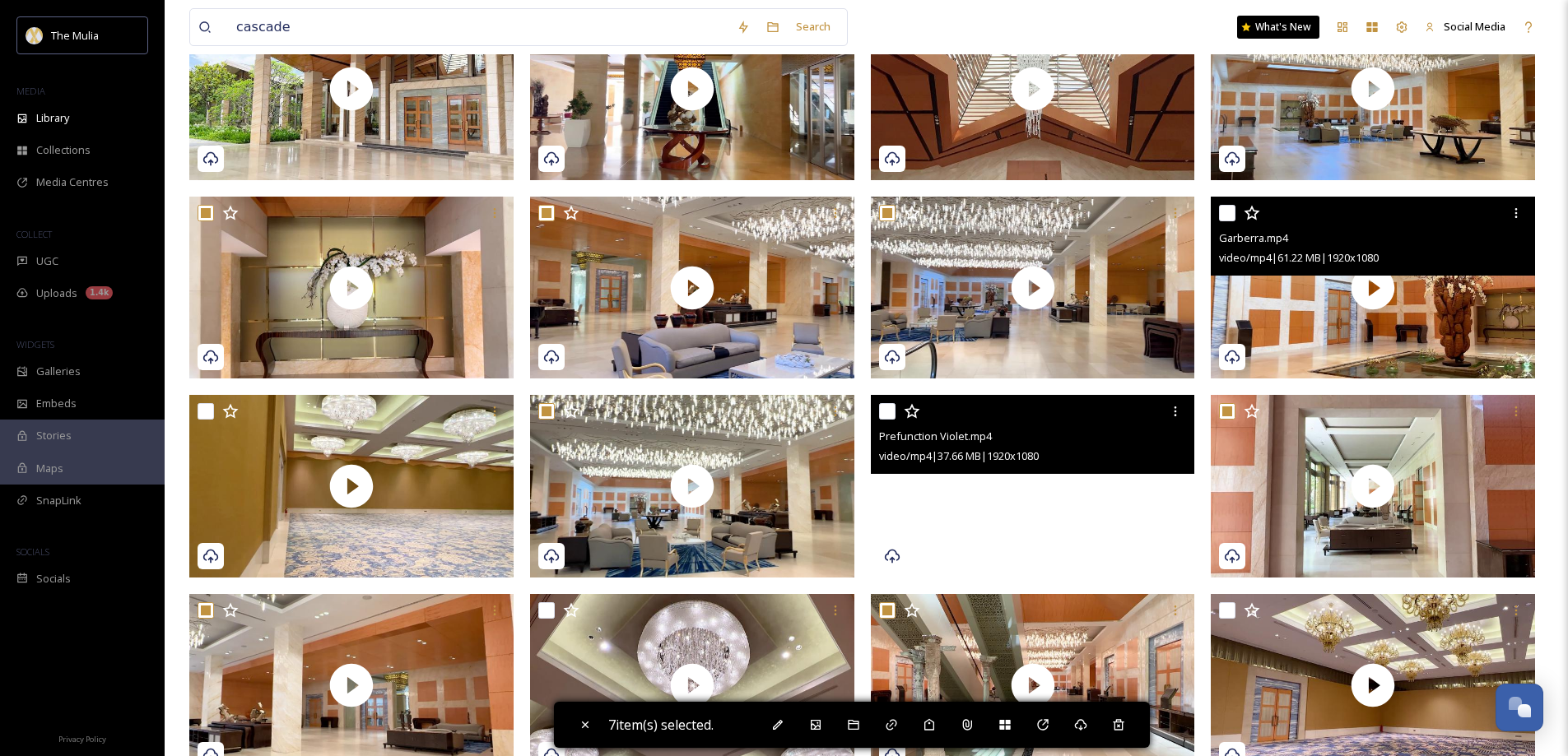
click at [1221, 209] on input "checkbox" at bounding box center [1228, 213] width 16 height 16
checkbox input "true"
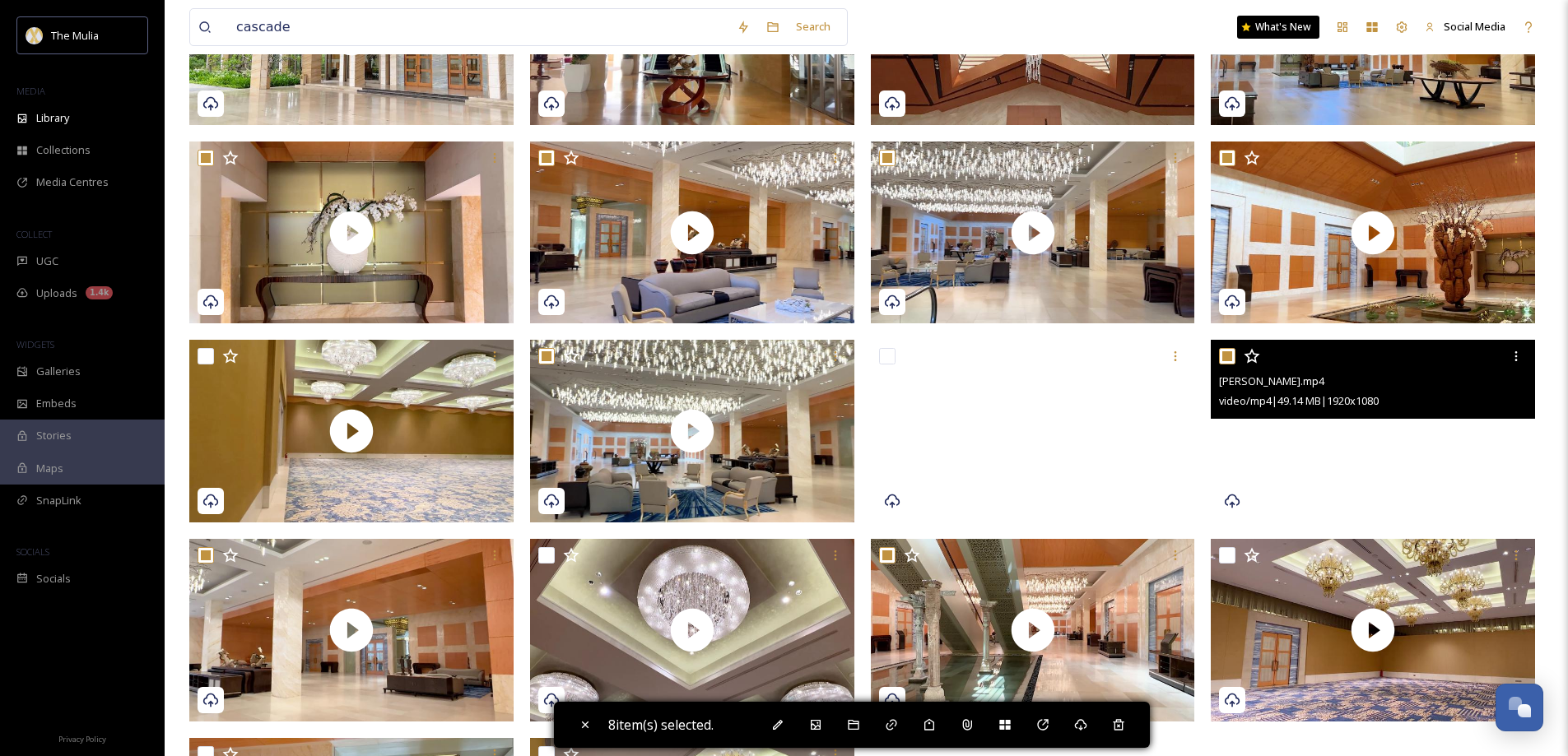
scroll to position [391, 0]
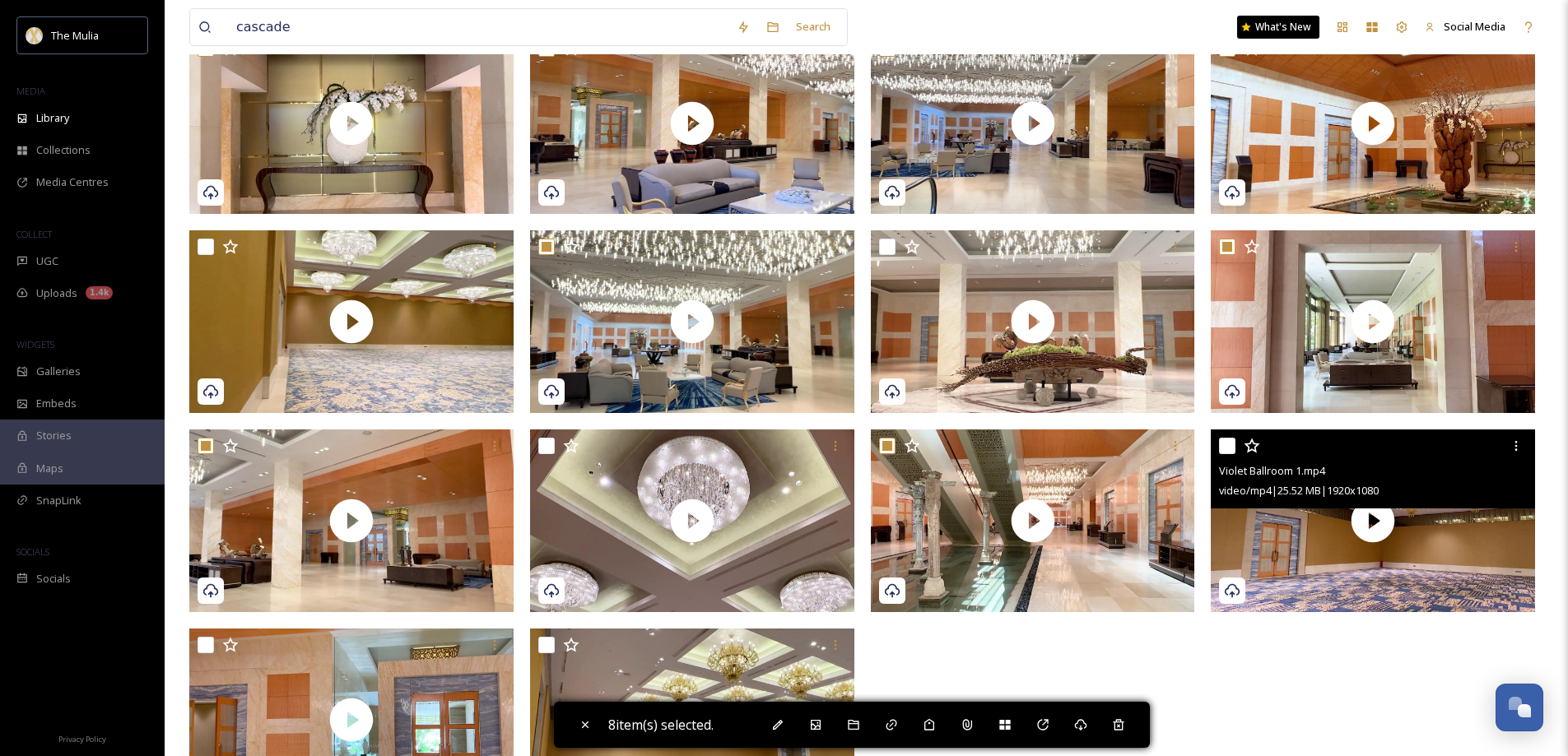
click at [1222, 449] on input "checkbox" at bounding box center [1228, 446] width 16 height 16
checkbox input "true"
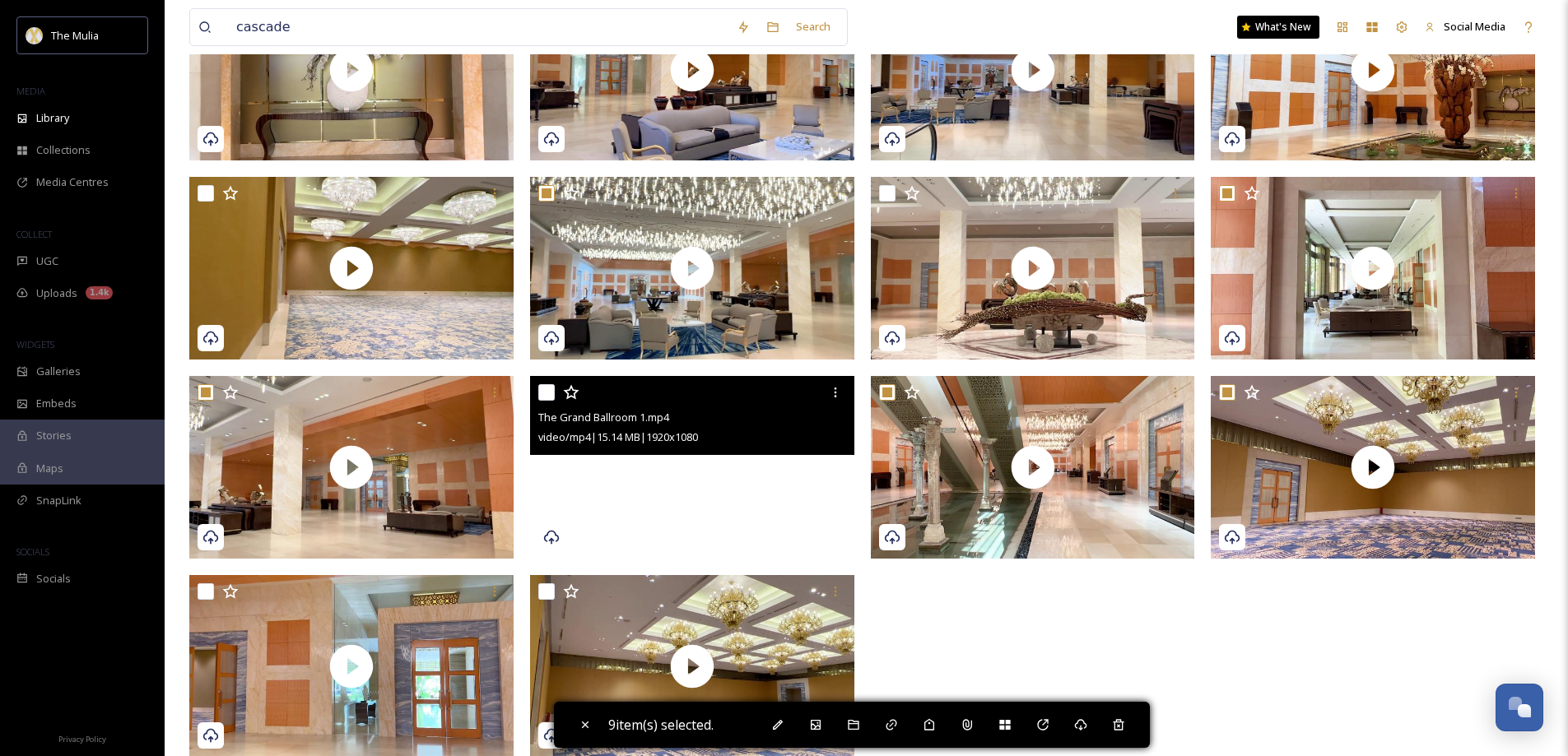
scroll to position [474, 0]
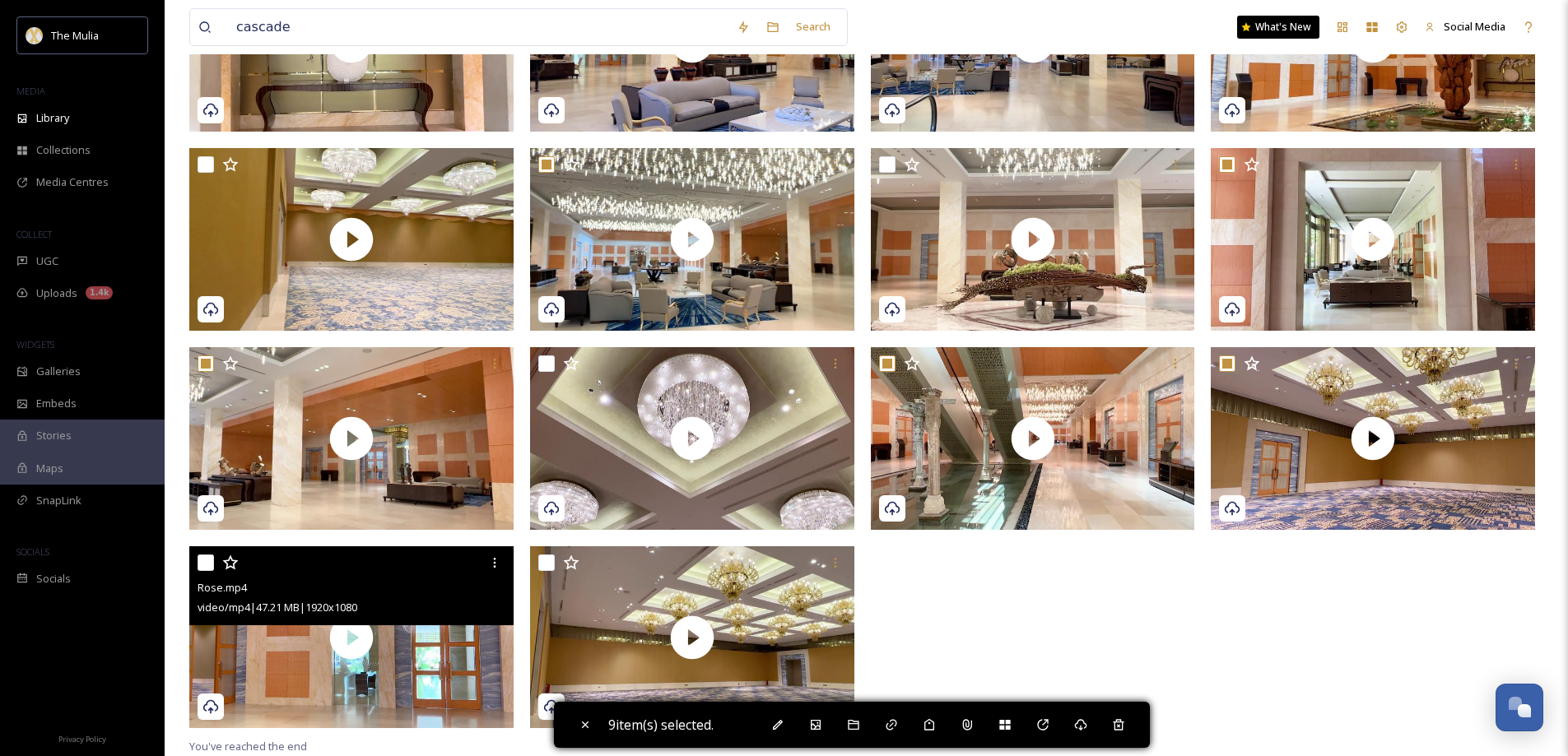
click at [204, 562] on input "checkbox" at bounding box center [205, 563] width 16 height 16
checkbox input "true"
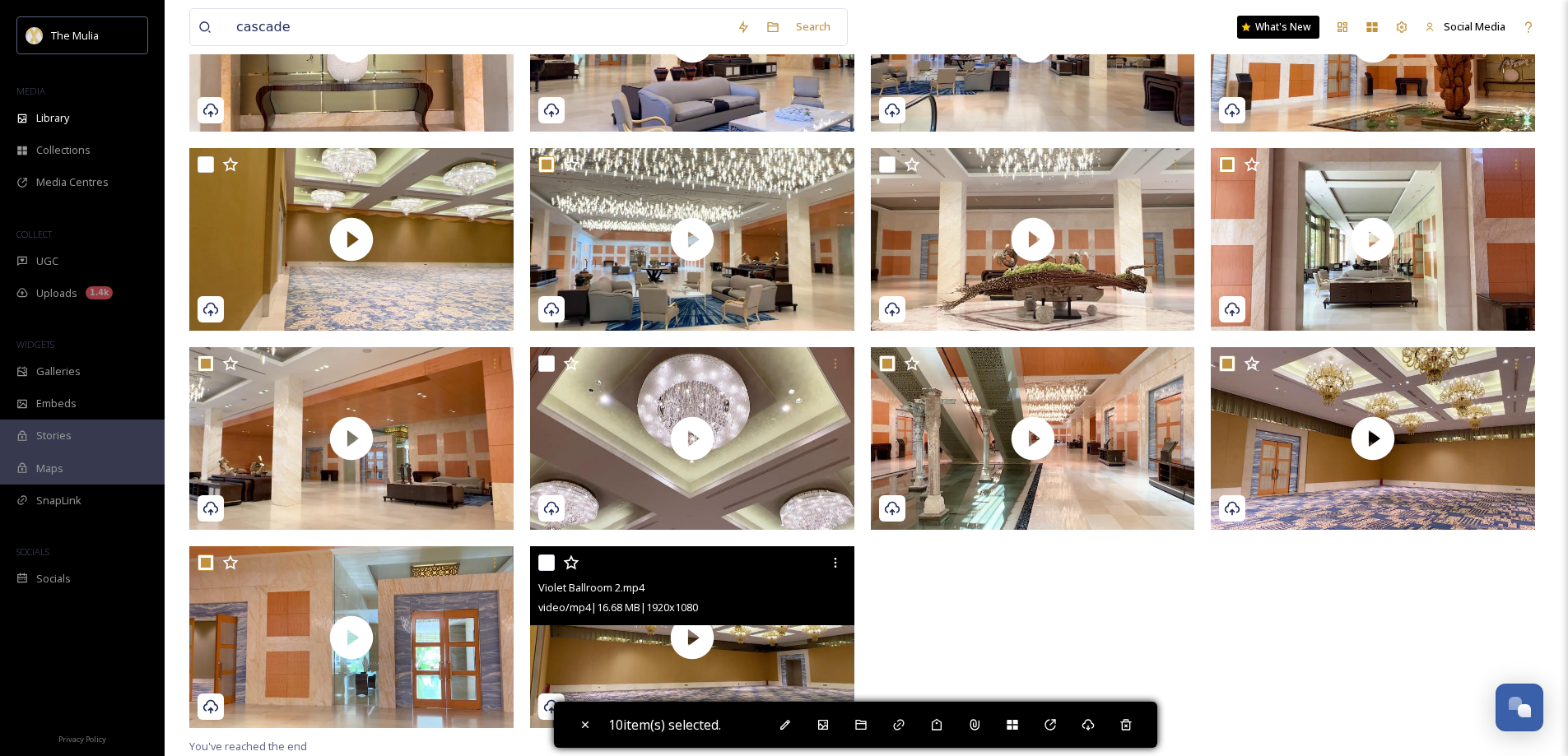
click at [543, 565] on input "checkbox" at bounding box center [547, 563] width 16 height 16
checkbox input "true"
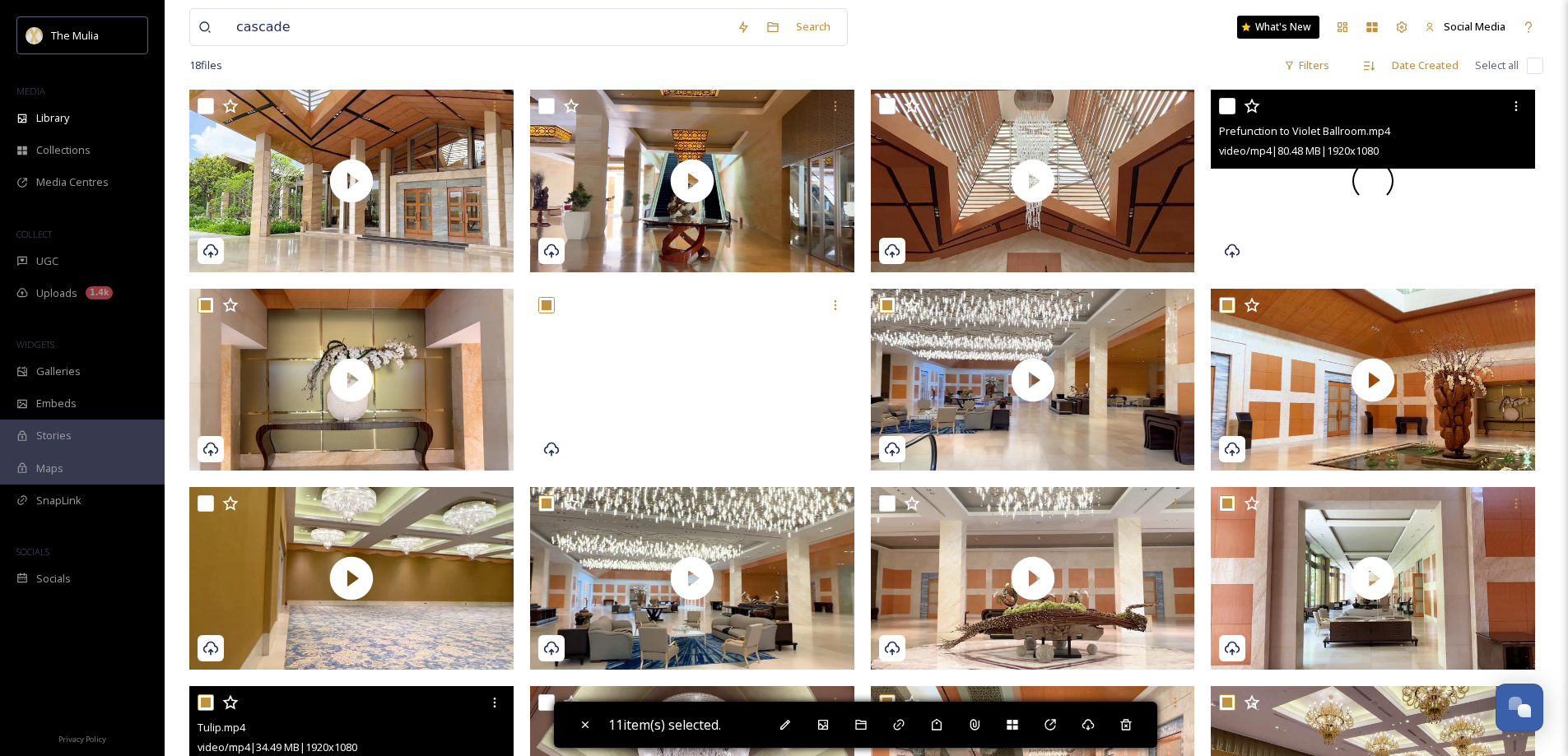
scroll to position [0, 0]
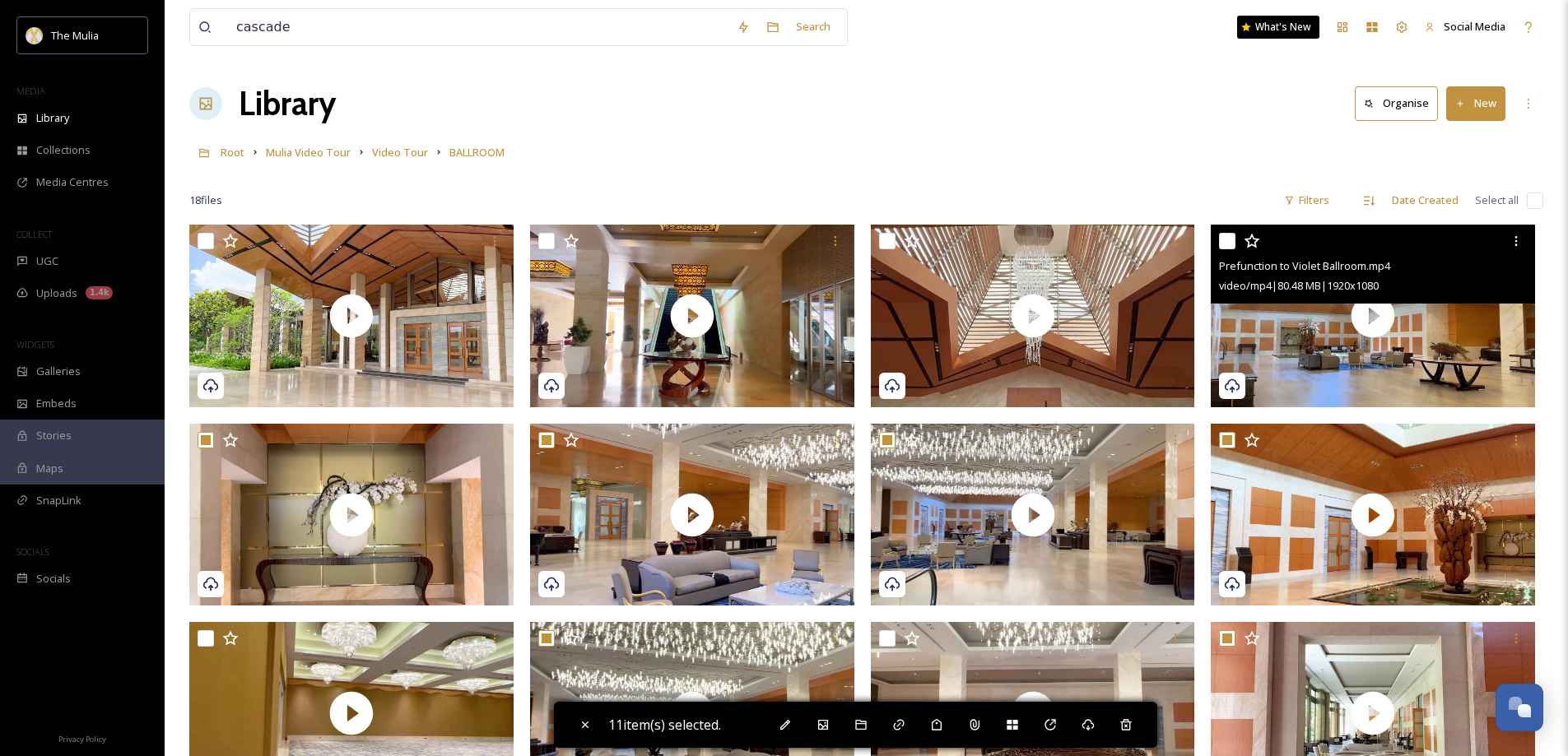
click at [1230, 242] on input "checkbox" at bounding box center [1228, 241] width 16 height 16
checkbox input "true"
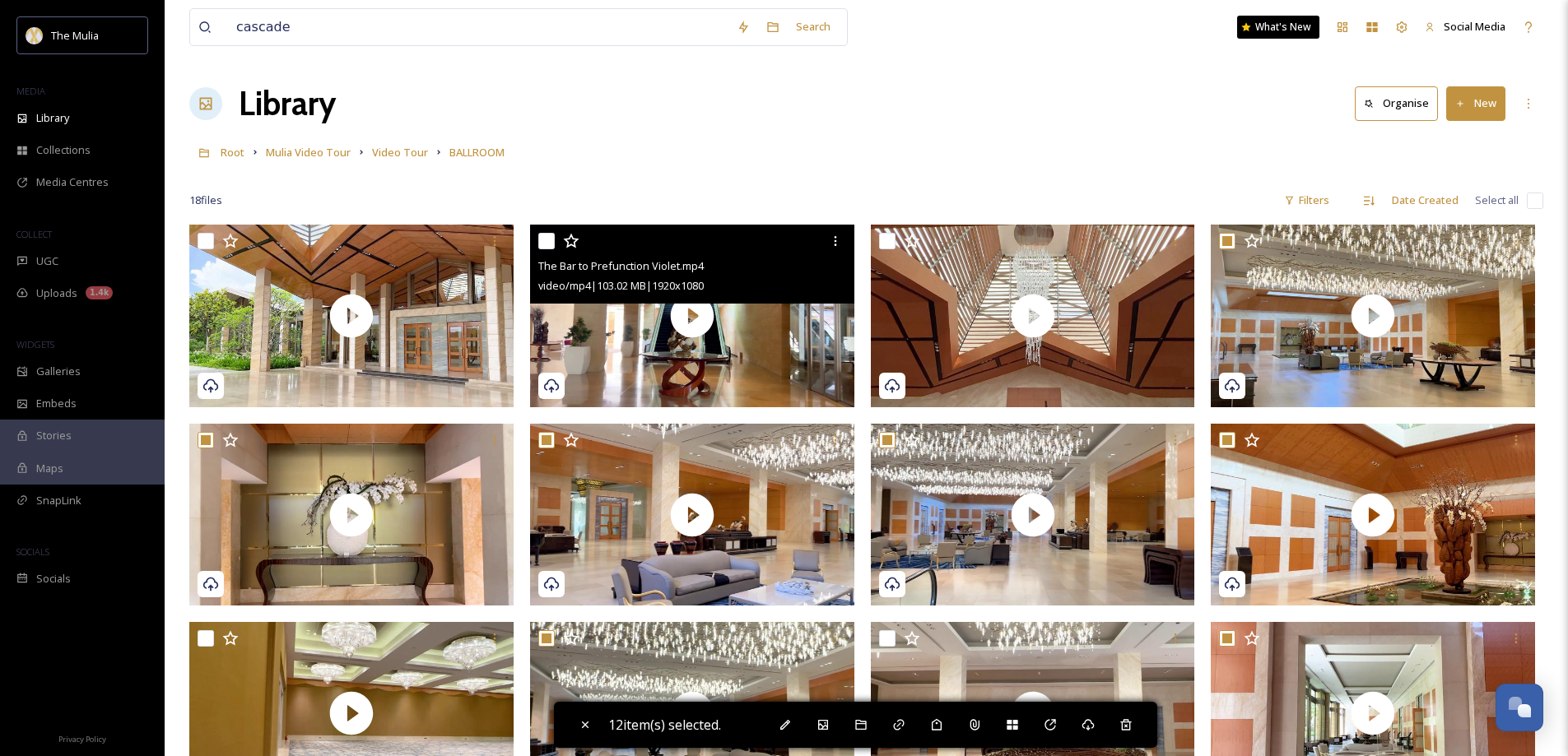
click at [547, 239] on input "checkbox" at bounding box center [547, 241] width 16 height 16
checkbox input "true"
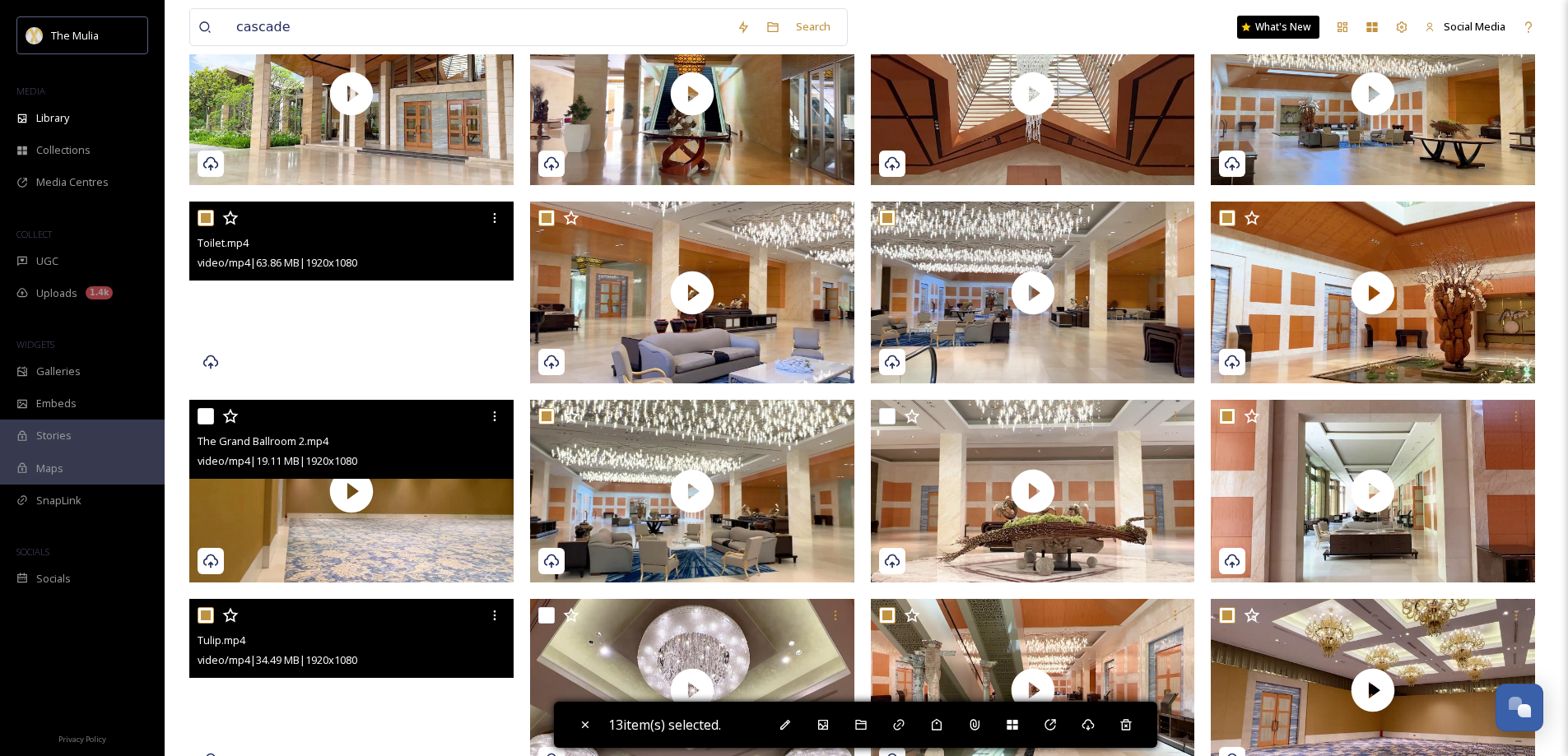
scroll to position [247, 0]
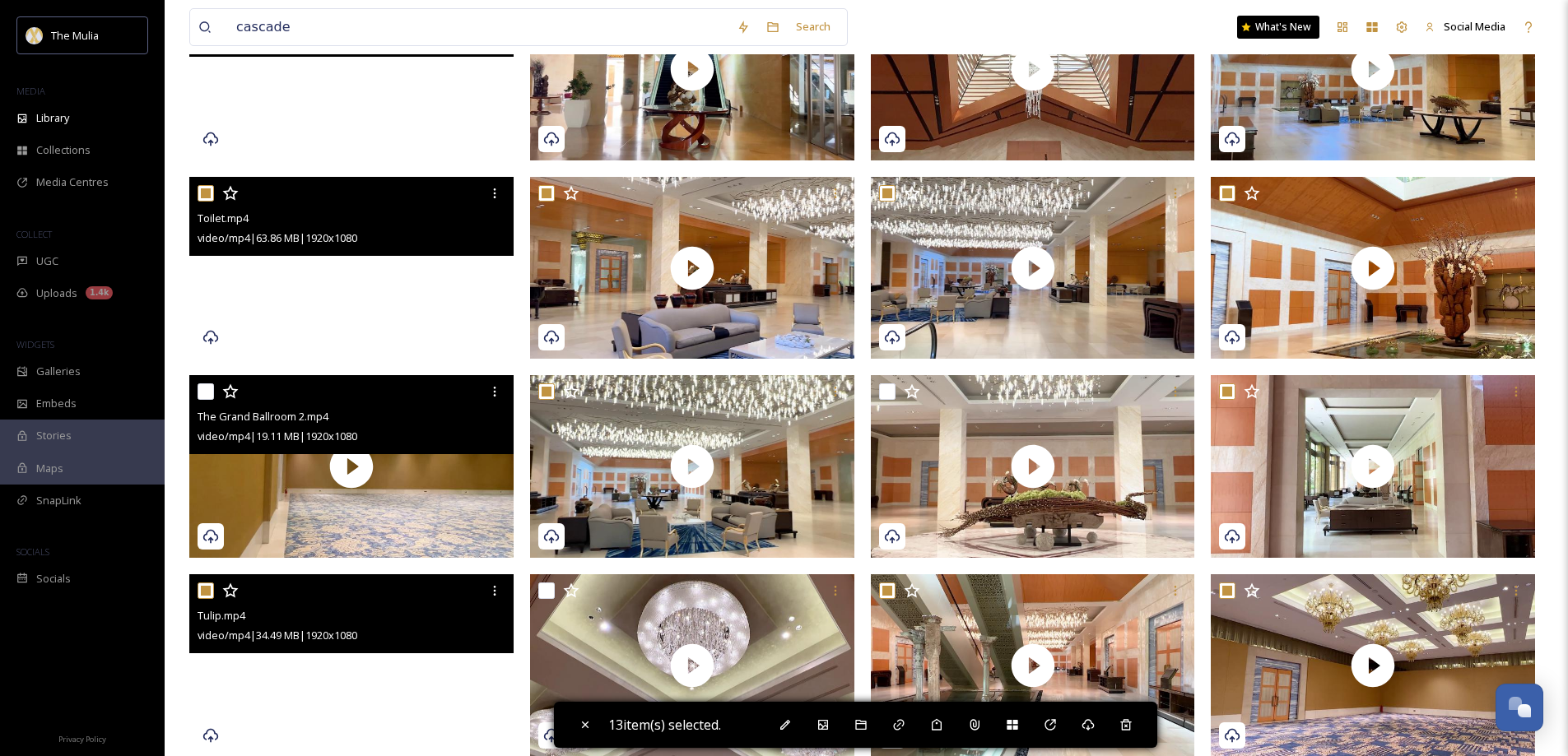
click at [208, 387] on input "checkbox" at bounding box center [205, 391] width 16 height 16
checkbox input "true"
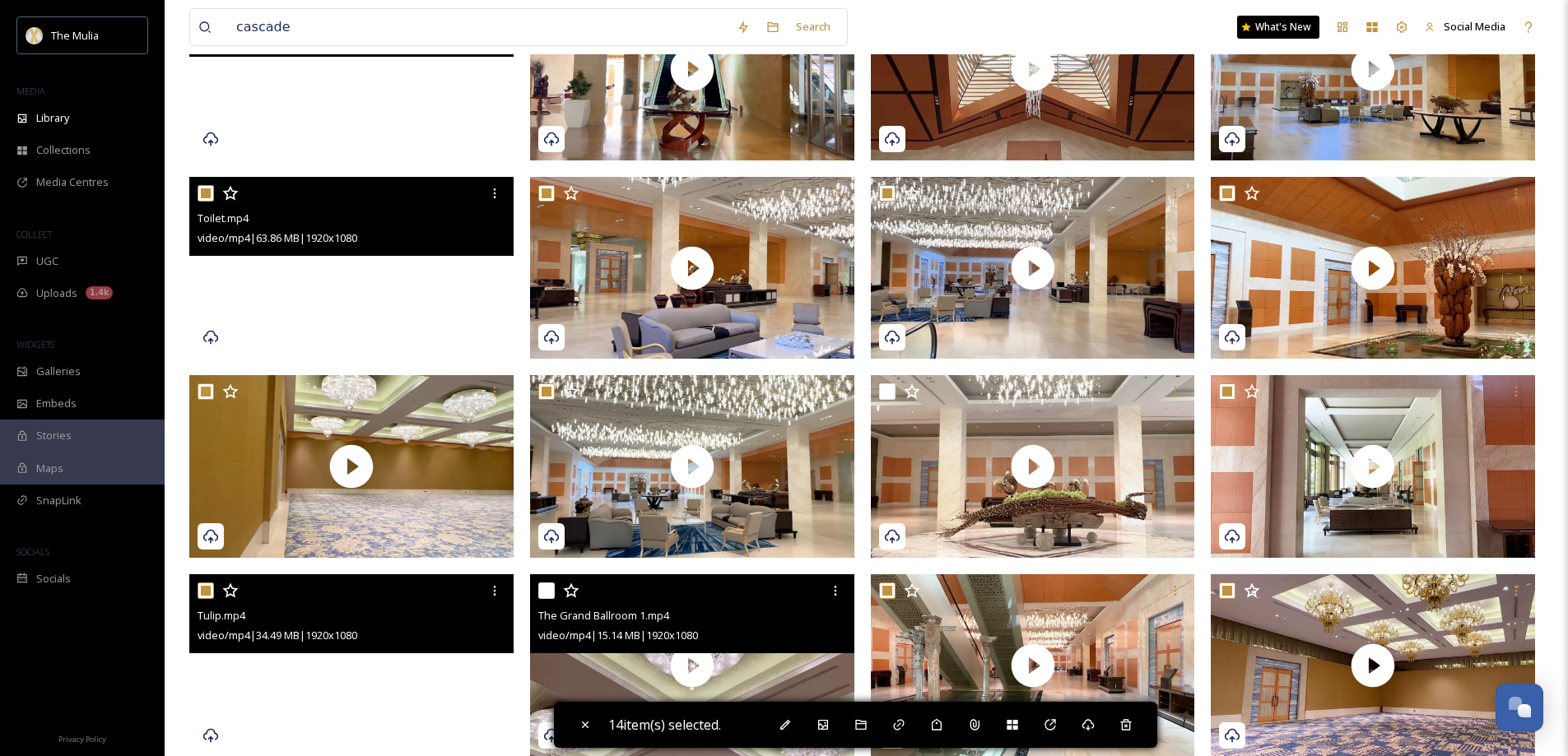
click at [546, 591] on input "checkbox" at bounding box center [547, 590] width 16 height 16
checkbox input "true"
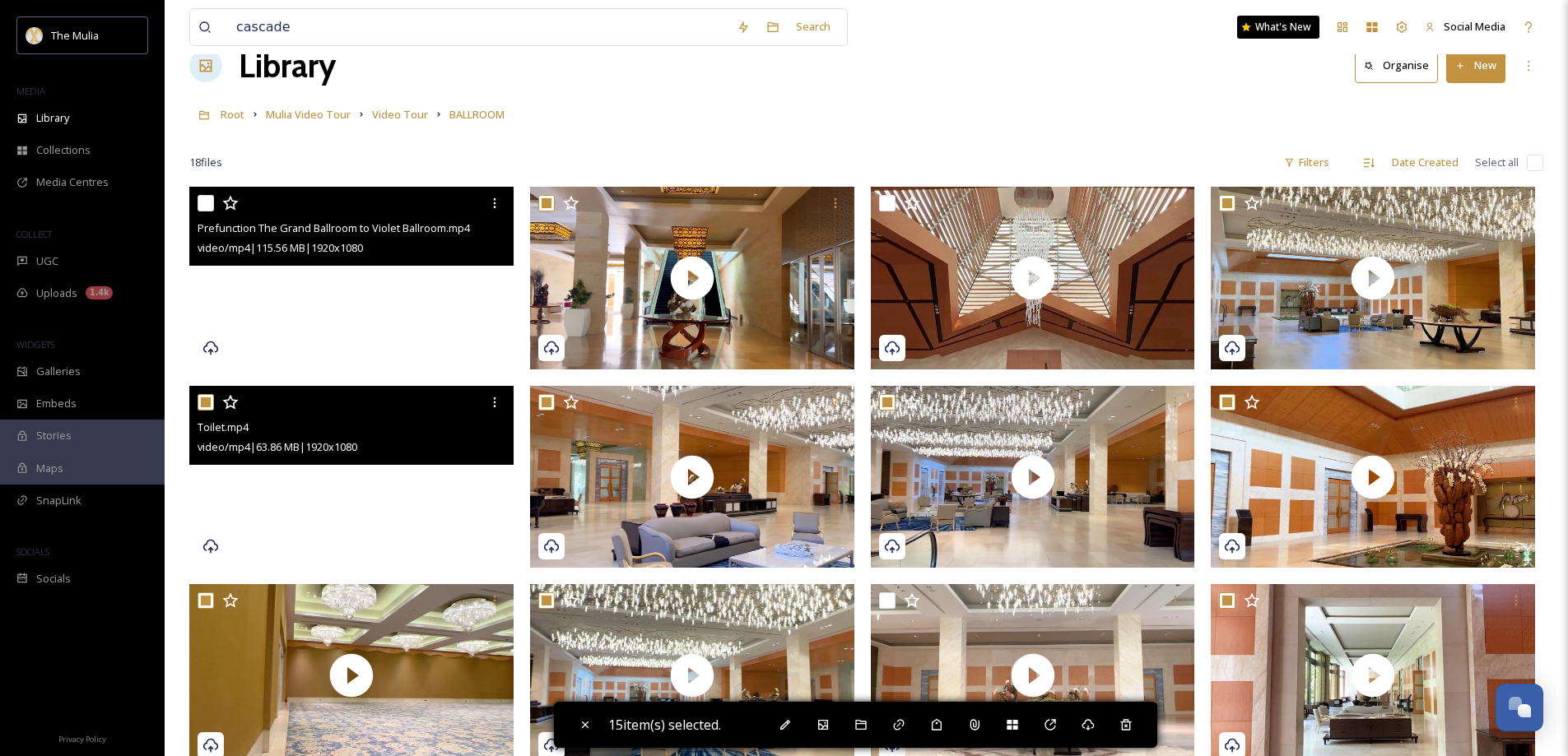
scroll to position [0, 0]
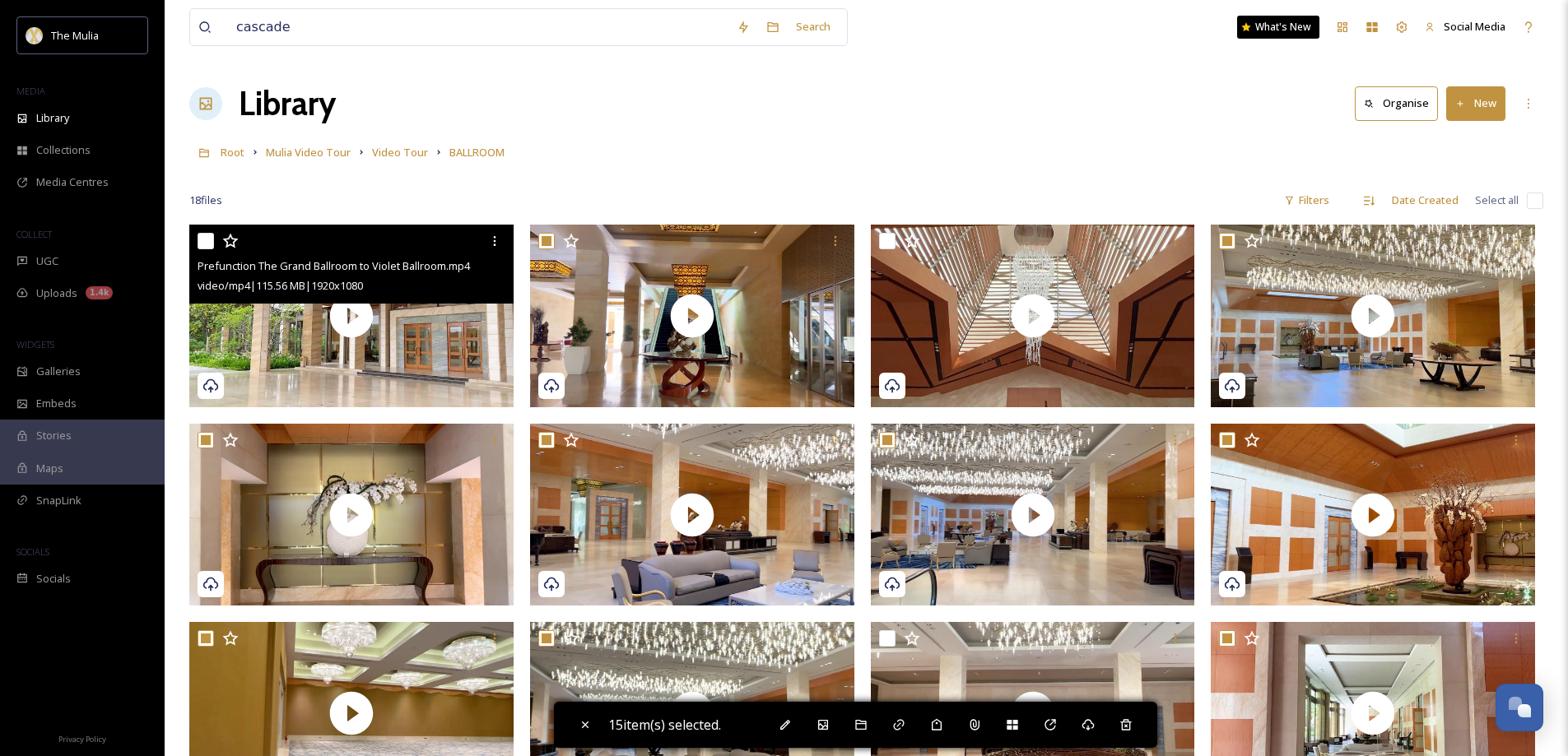
click at [209, 241] on input "checkbox" at bounding box center [205, 241] width 16 height 16
click at [208, 240] on input "checkbox" at bounding box center [205, 241] width 16 height 16
checkbox input "false"
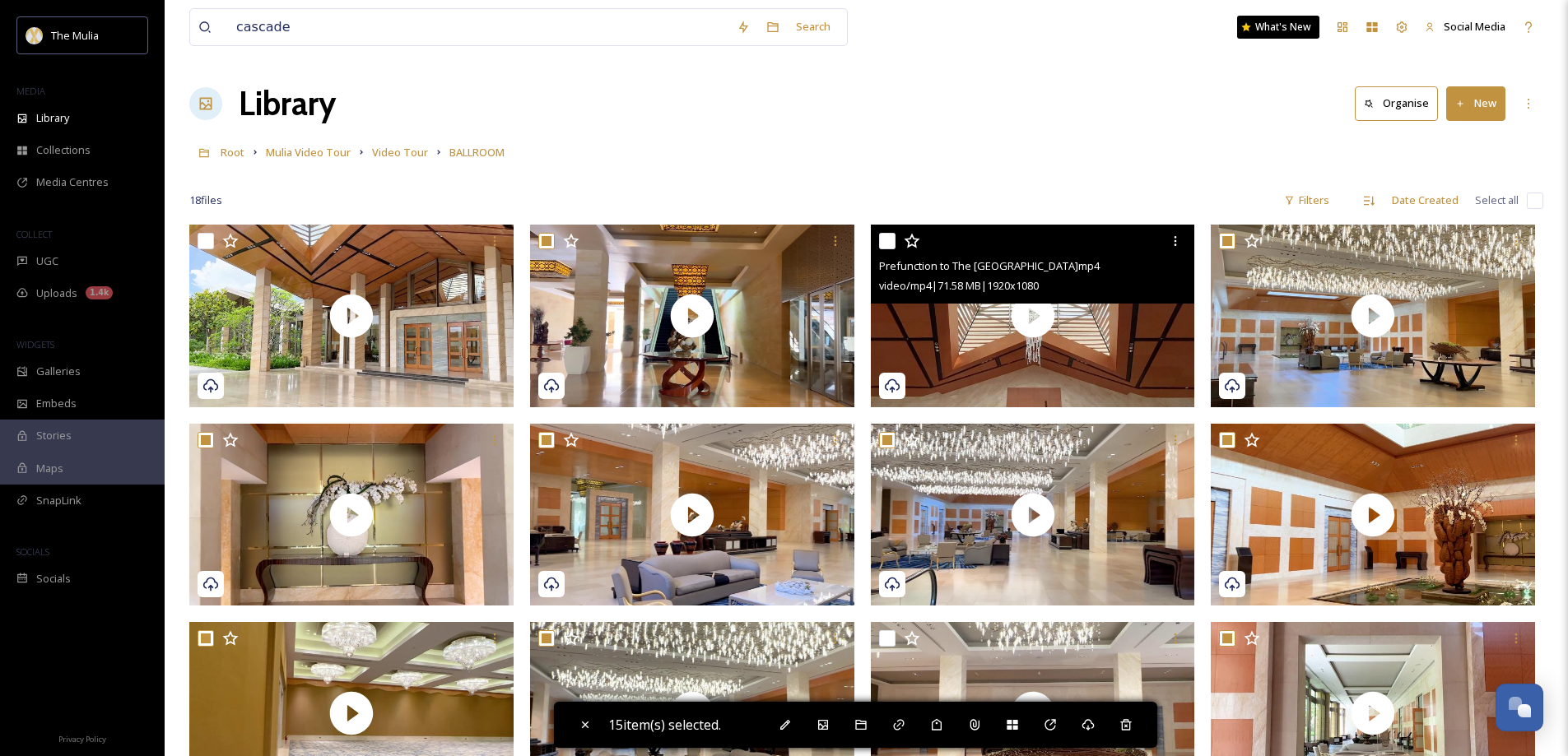
click at [889, 235] on input "checkbox" at bounding box center [887, 241] width 16 height 16
checkbox input "true"
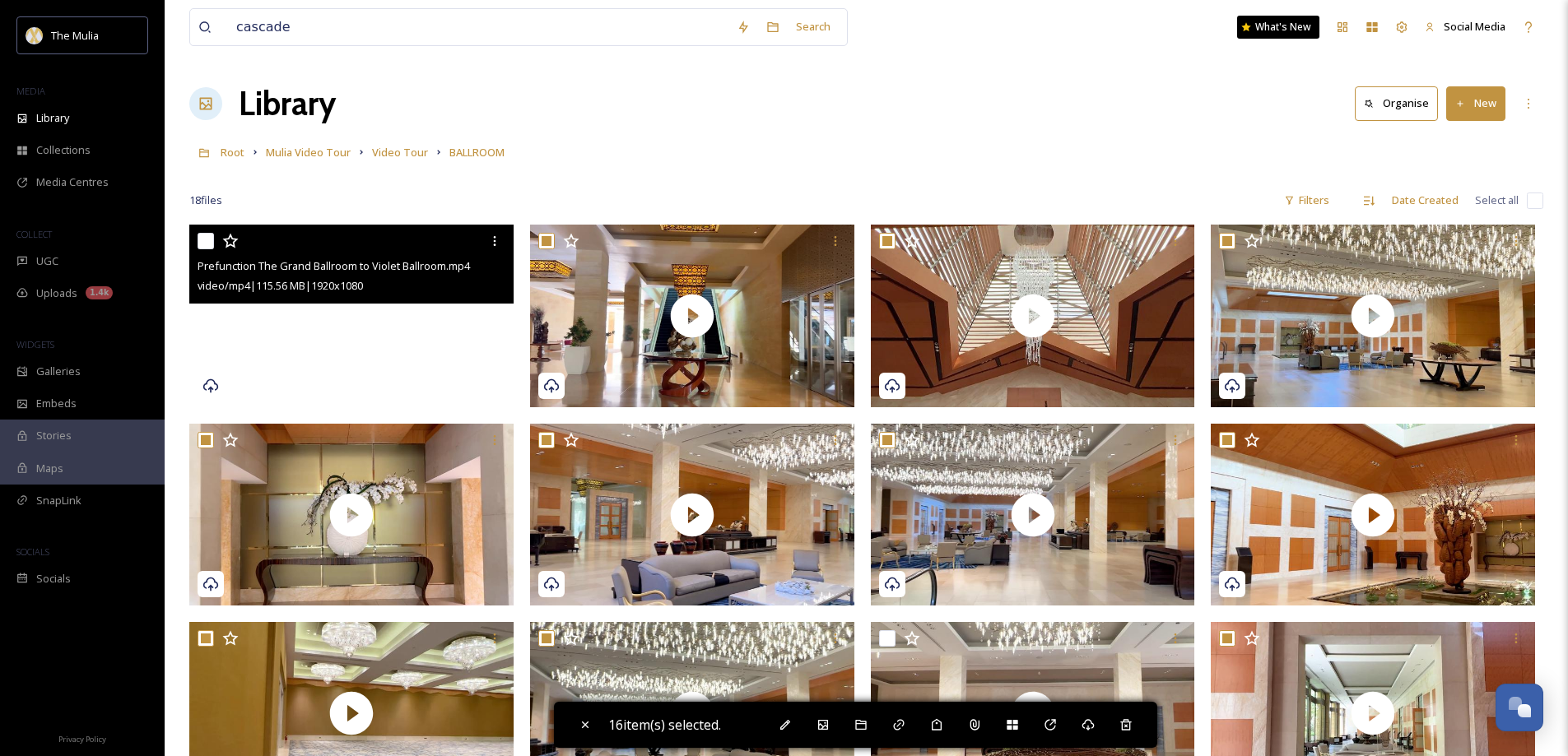
click at [204, 238] on input "checkbox" at bounding box center [205, 241] width 16 height 16
checkbox input "true"
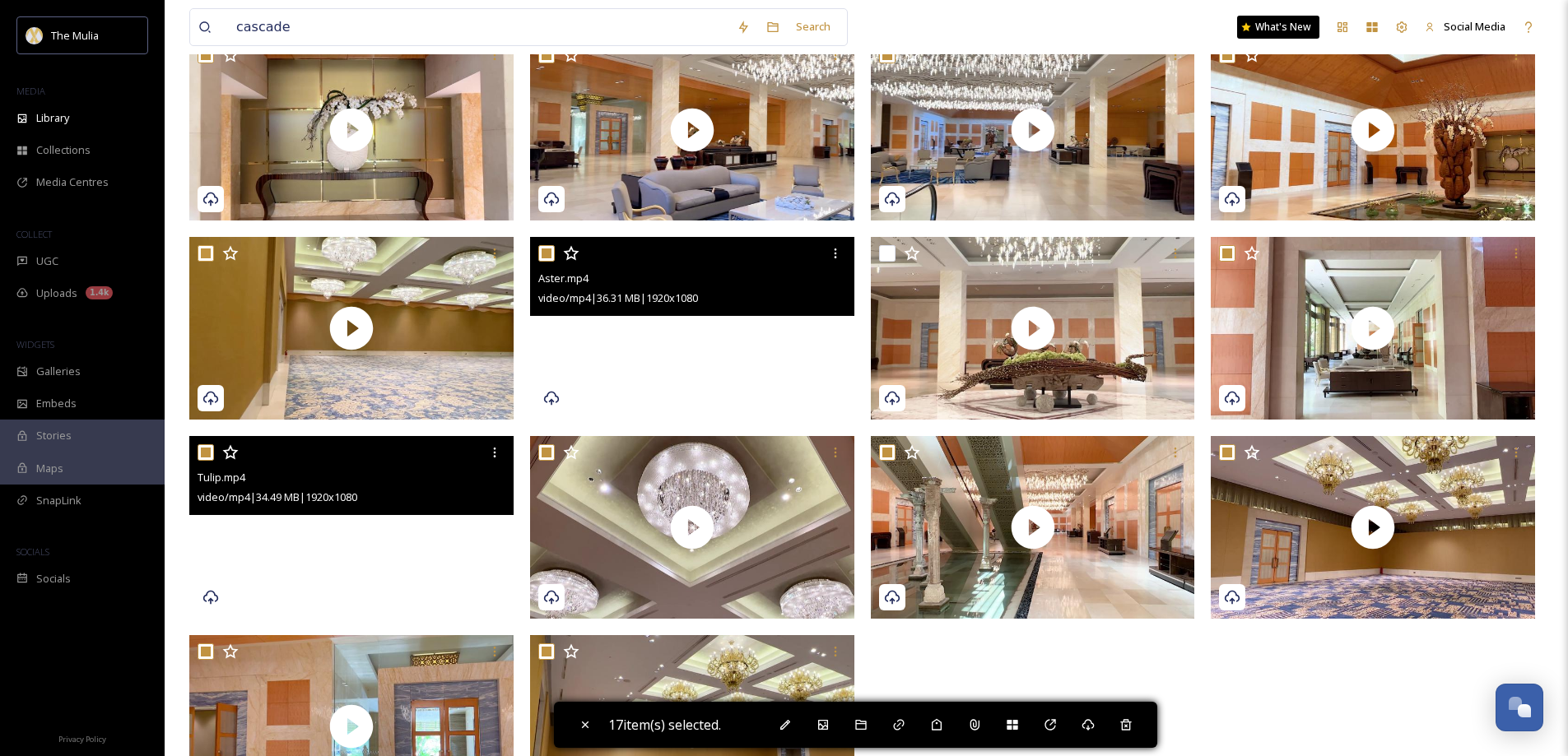
scroll to position [474, 0]
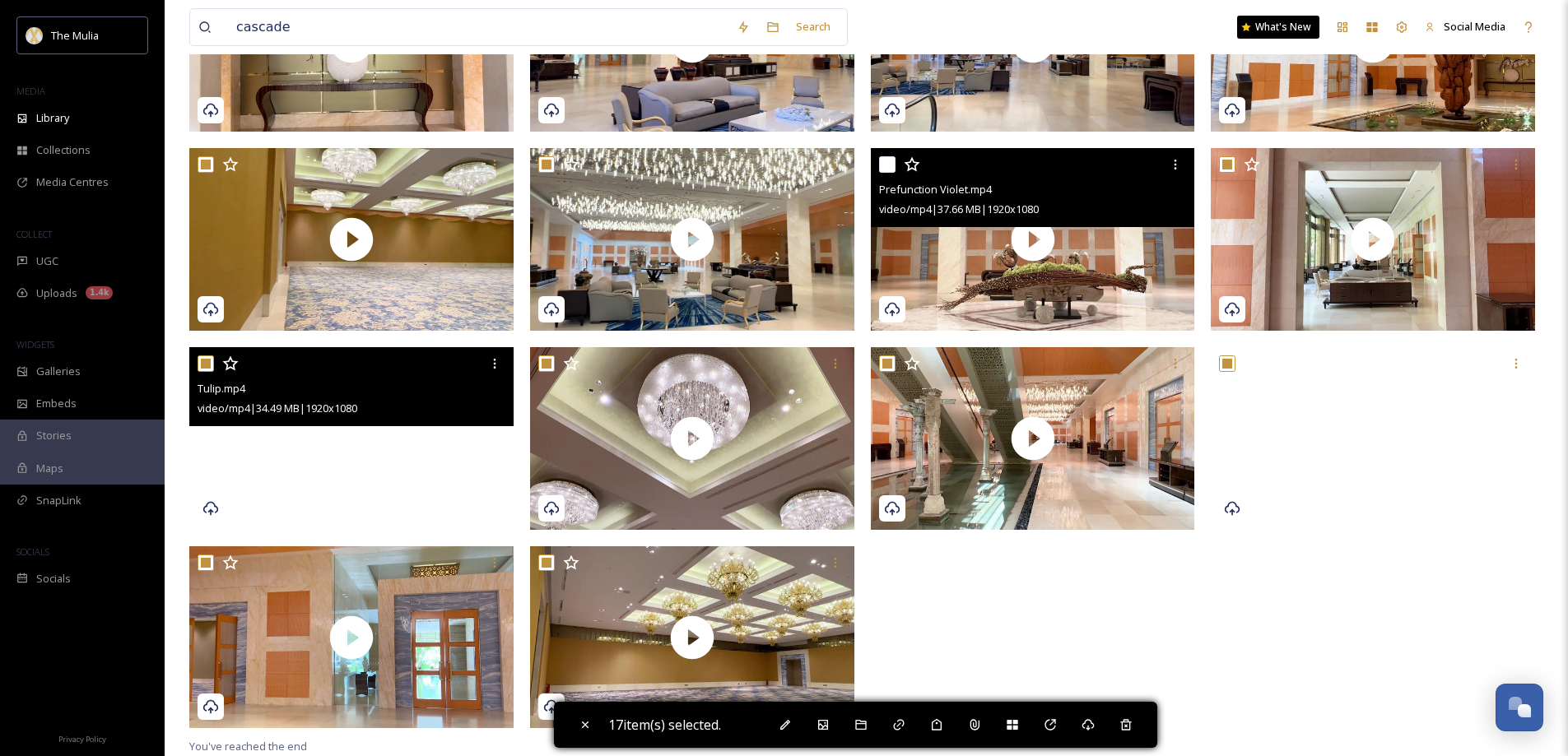
click at [883, 163] on input "checkbox" at bounding box center [887, 165] width 16 height 16
checkbox input "true"
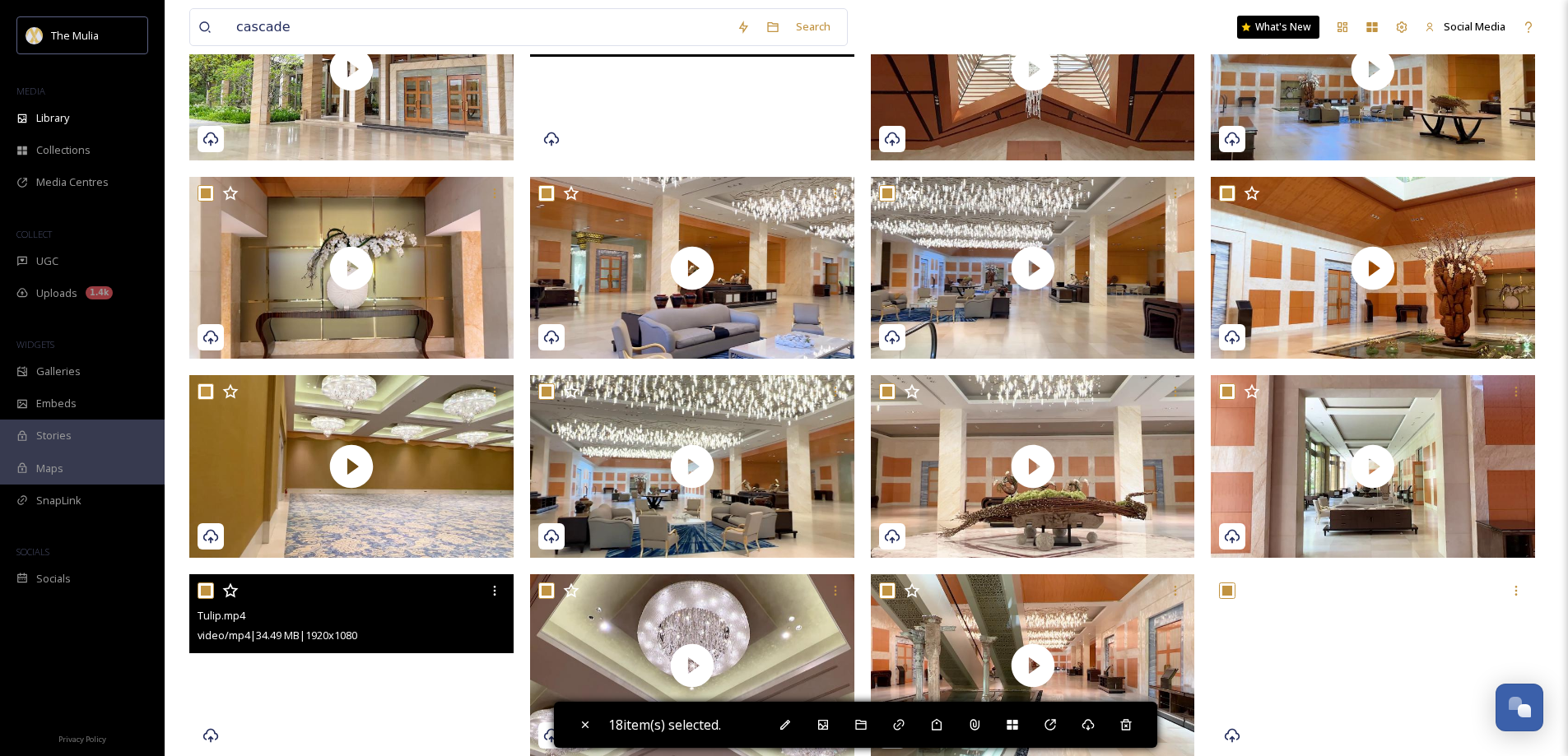
scroll to position [0, 0]
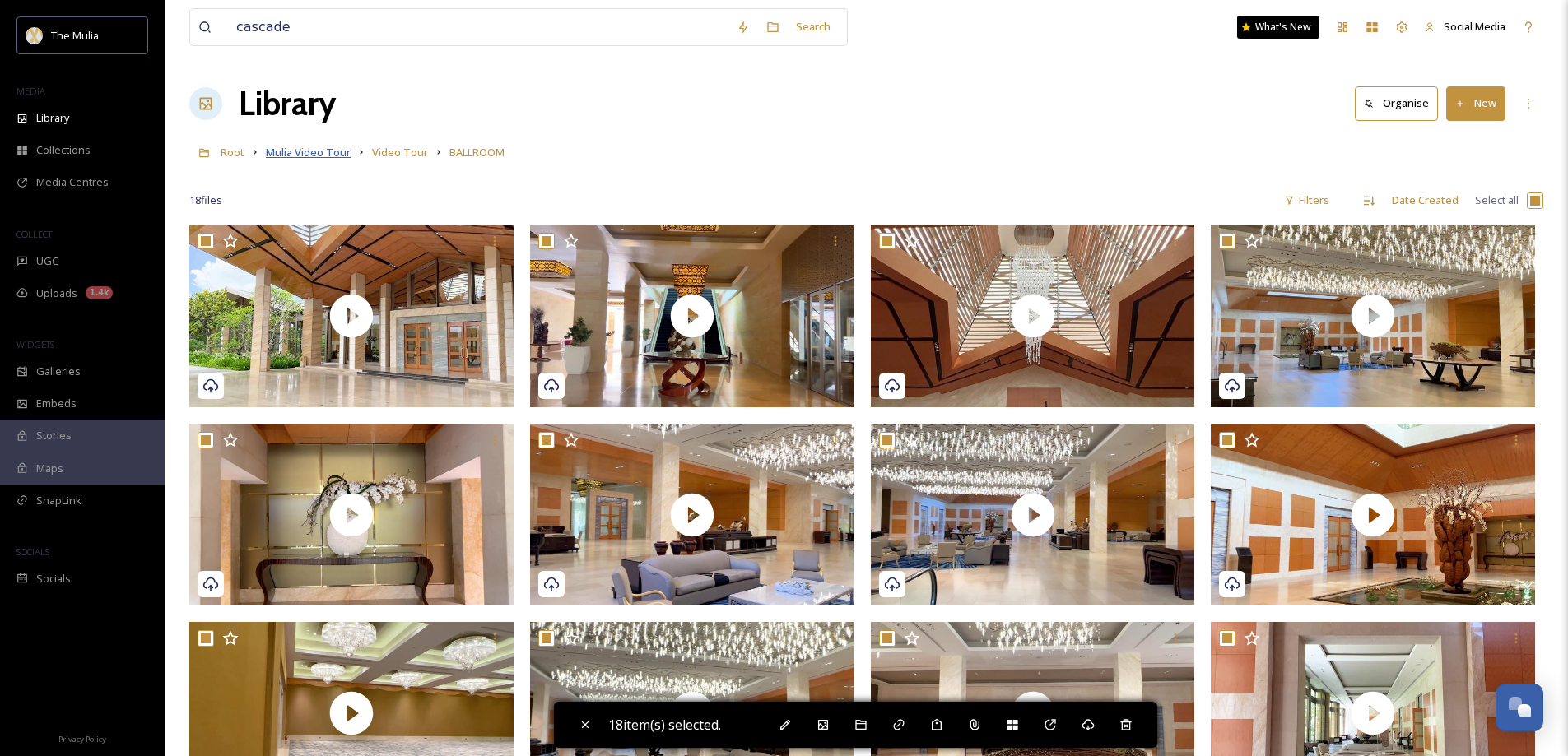
click at [329, 156] on span "Mulia Video Tour" at bounding box center [308, 152] width 85 height 15
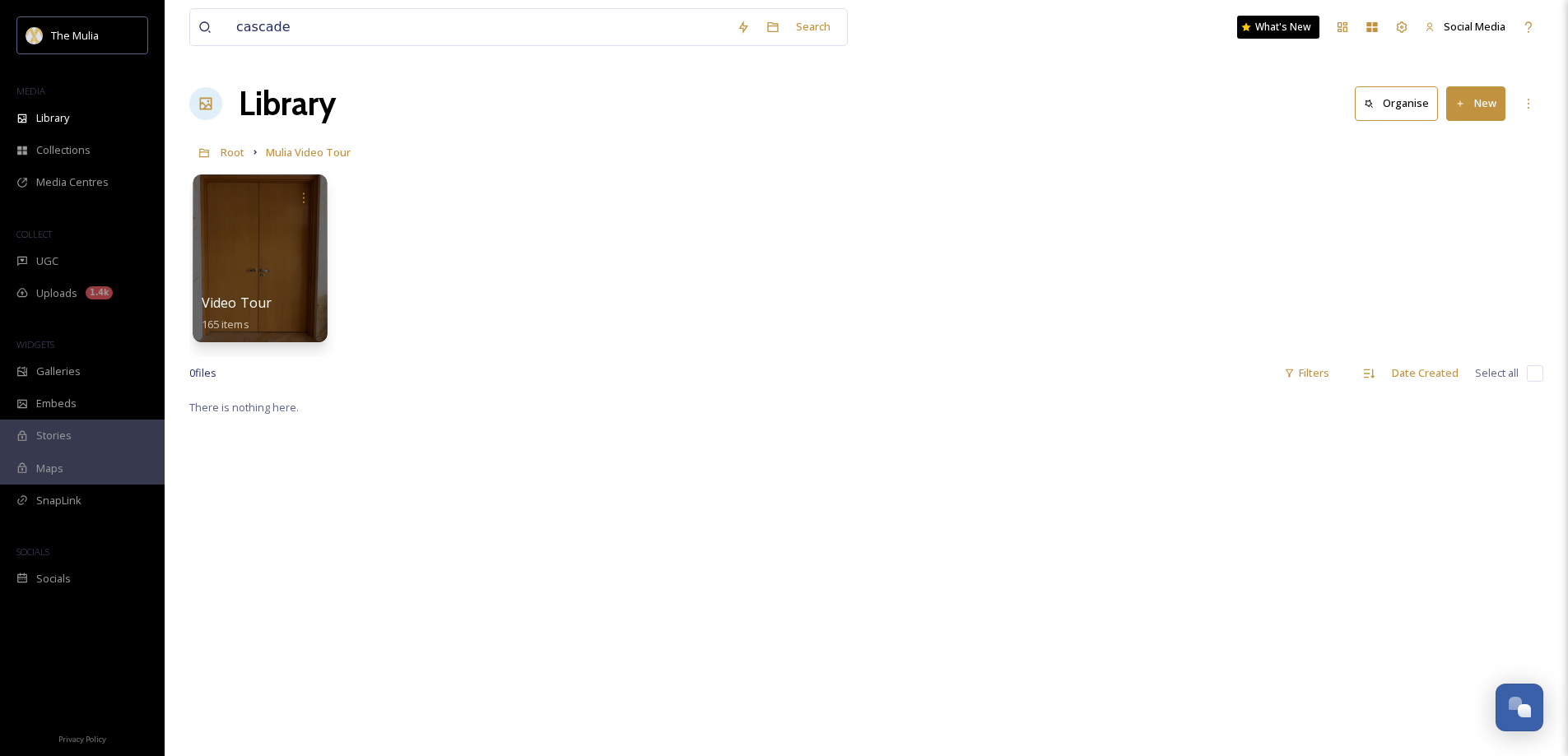
click at [274, 279] on div at bounding box center [260, 258] width 134 height 168
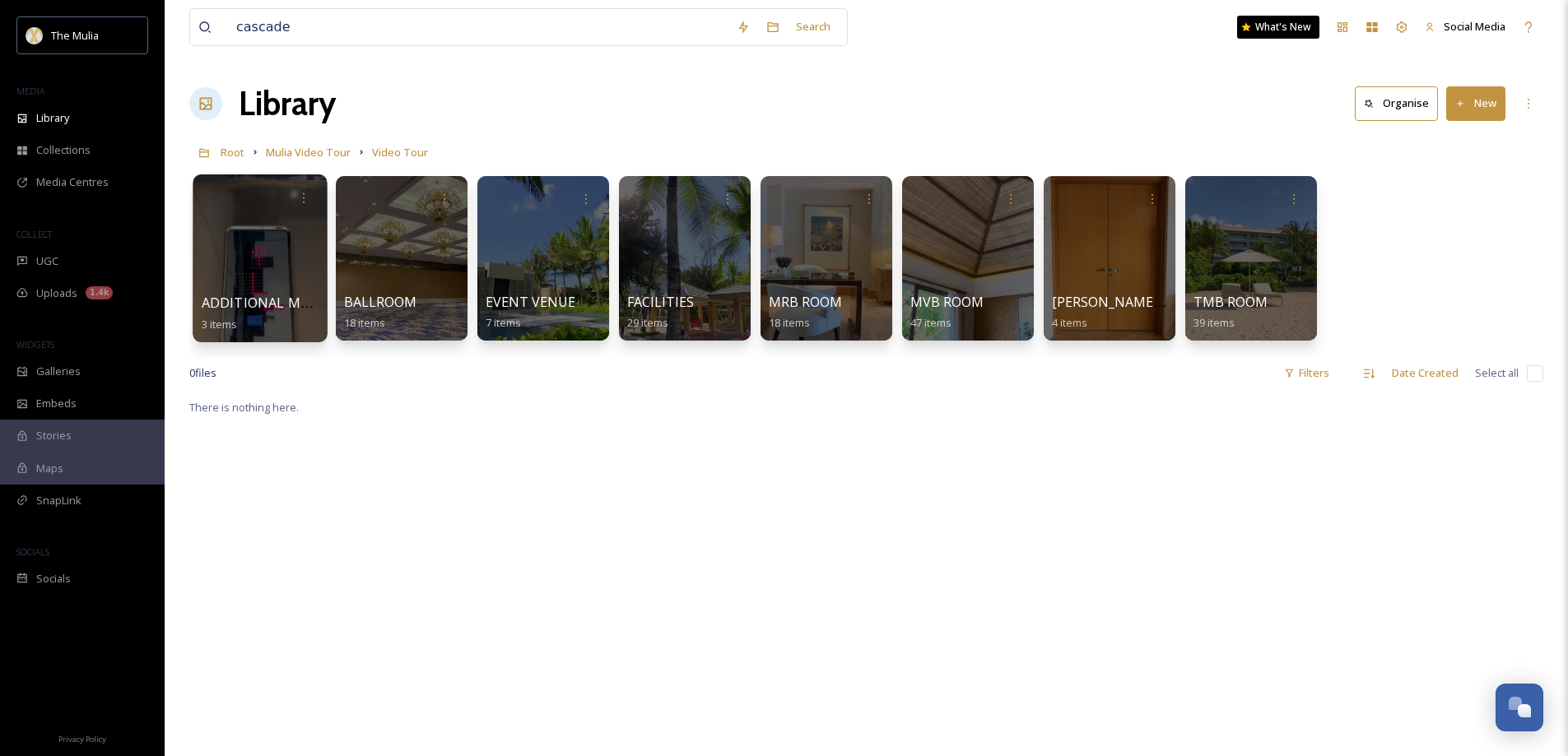
click at [256, 256] on div at bounding box center [260, 258] width 134 height 168
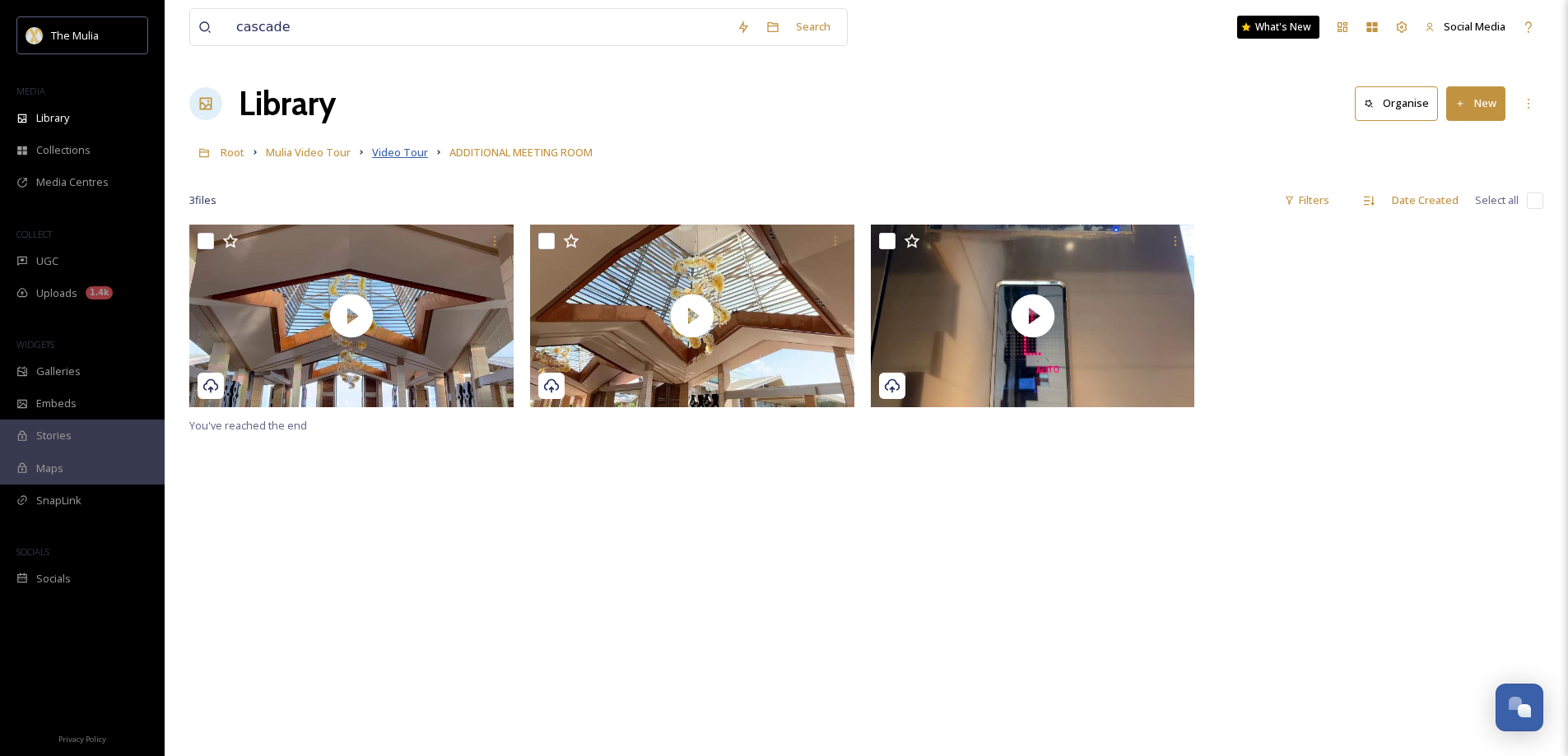
click at [401, 154] on span "Video Tour" at bounding box center [400, 152] width 56 height 15
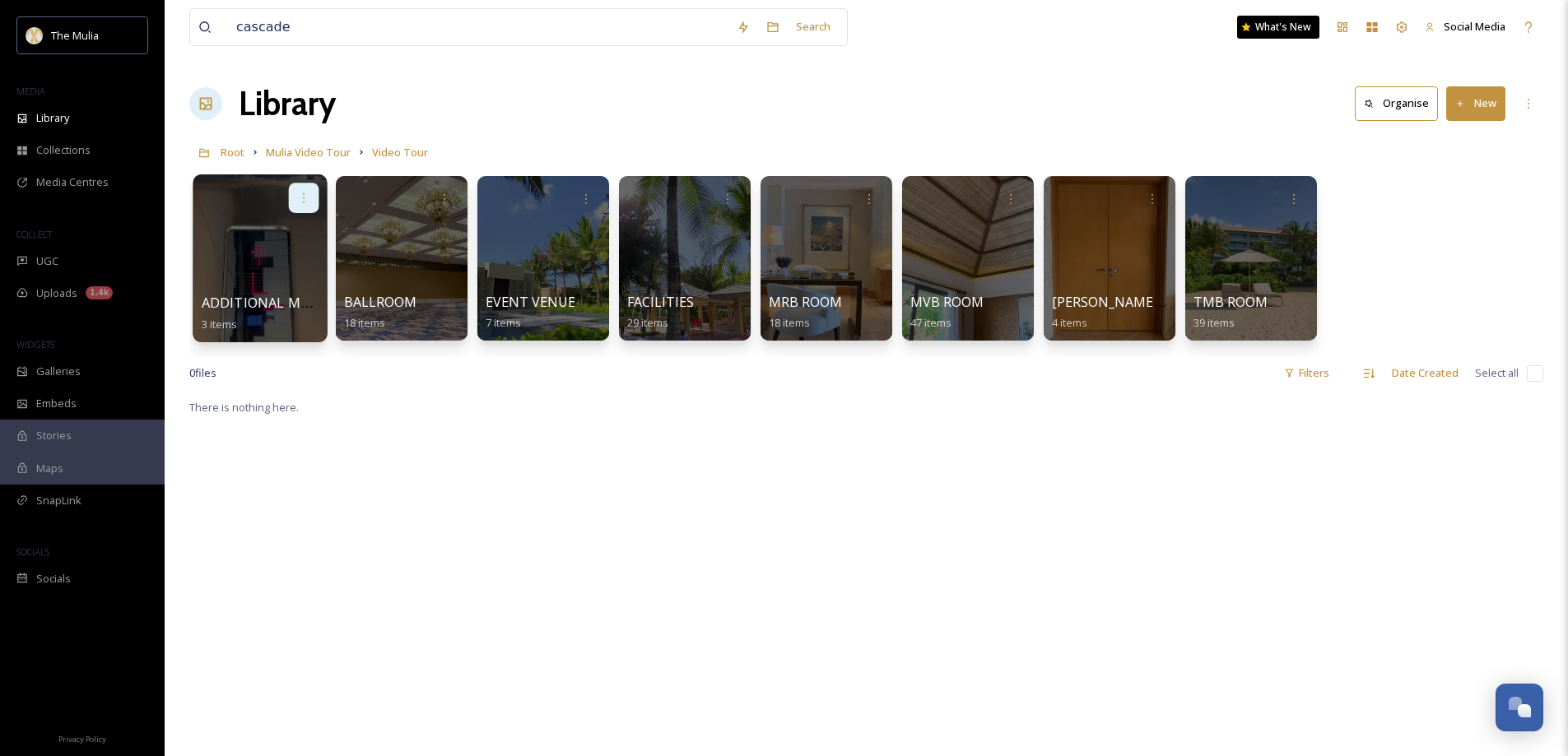
click at [300, 196] on icon at bounding box center [304, 197] width 13 height 13
click at [279, 231] on span "Edit / Share" at bounding box center [263, 235] width 57 height 16
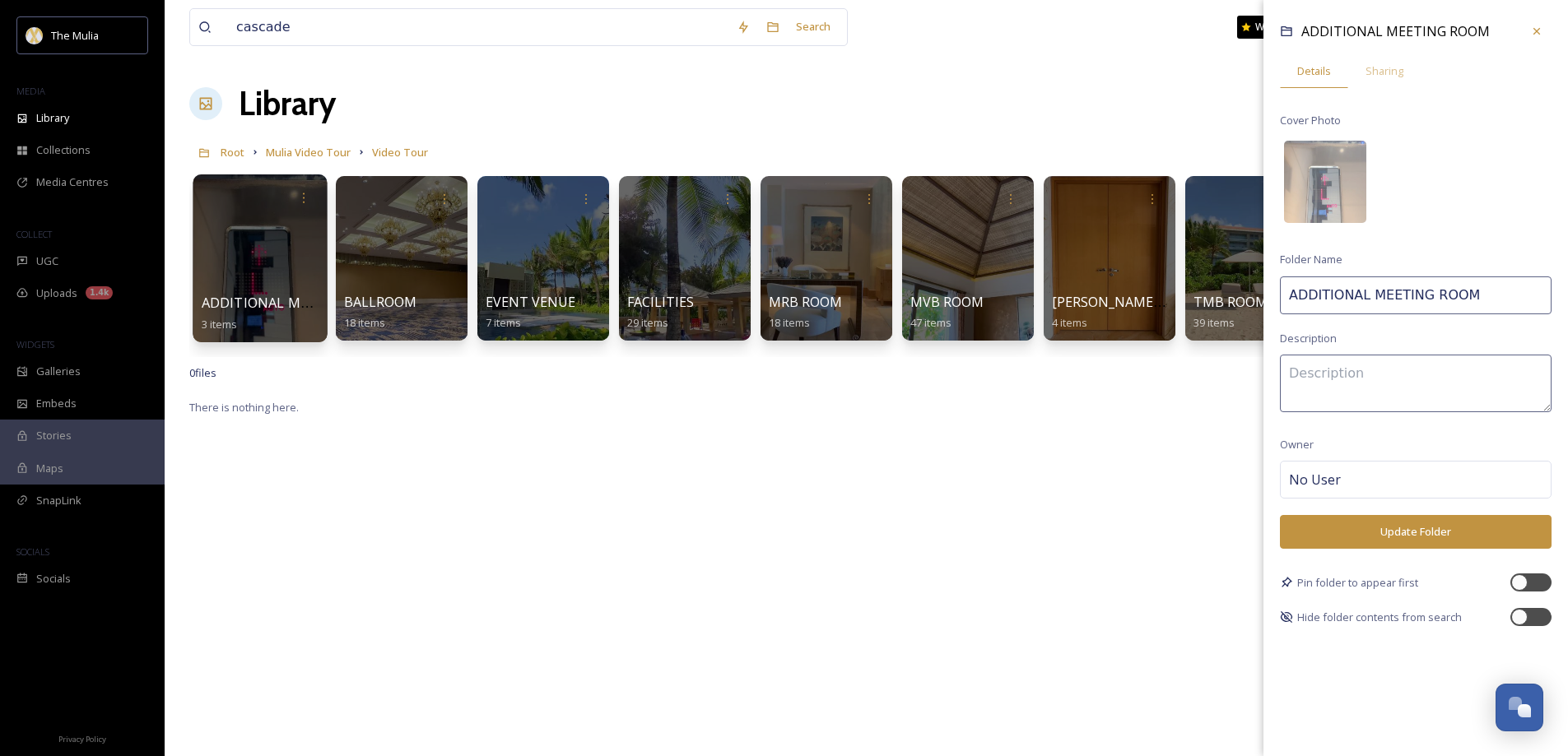
click at [1294, 296] on input "ADDITIONAL MEETING ROOM" at bounding box center [1416, 296] width 271 height 38
type input "(NEW) ADDITIONAL MEETING ROOM"
click at [1395, 521] on button "Update Folder" at bounding box center [1416, 532] width 271 height 34
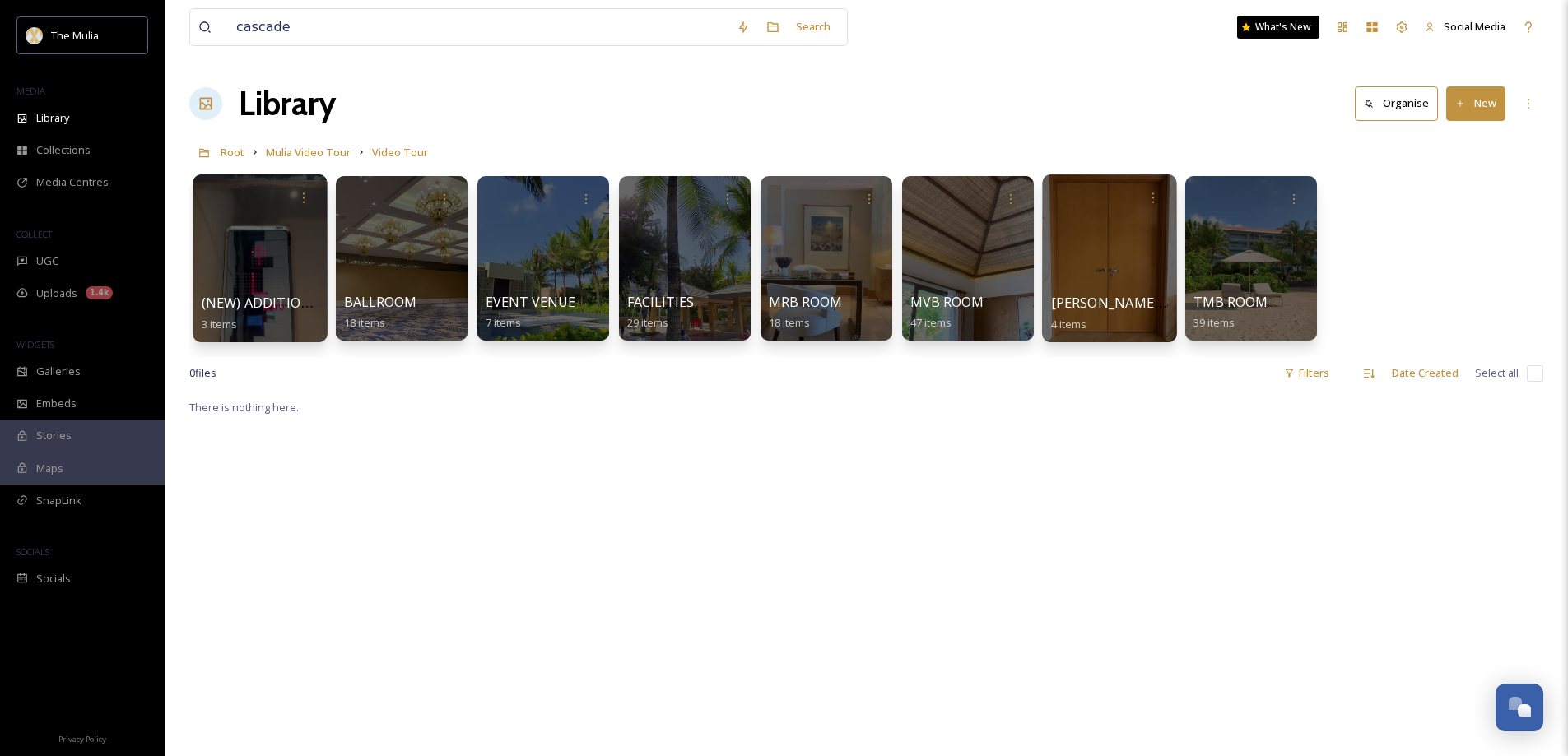
click at [1078, 297] on span "[PERSON_NAME] & [PERSON_NAME] ROOM" at bounding box center [1189, 303] width 276 height 18
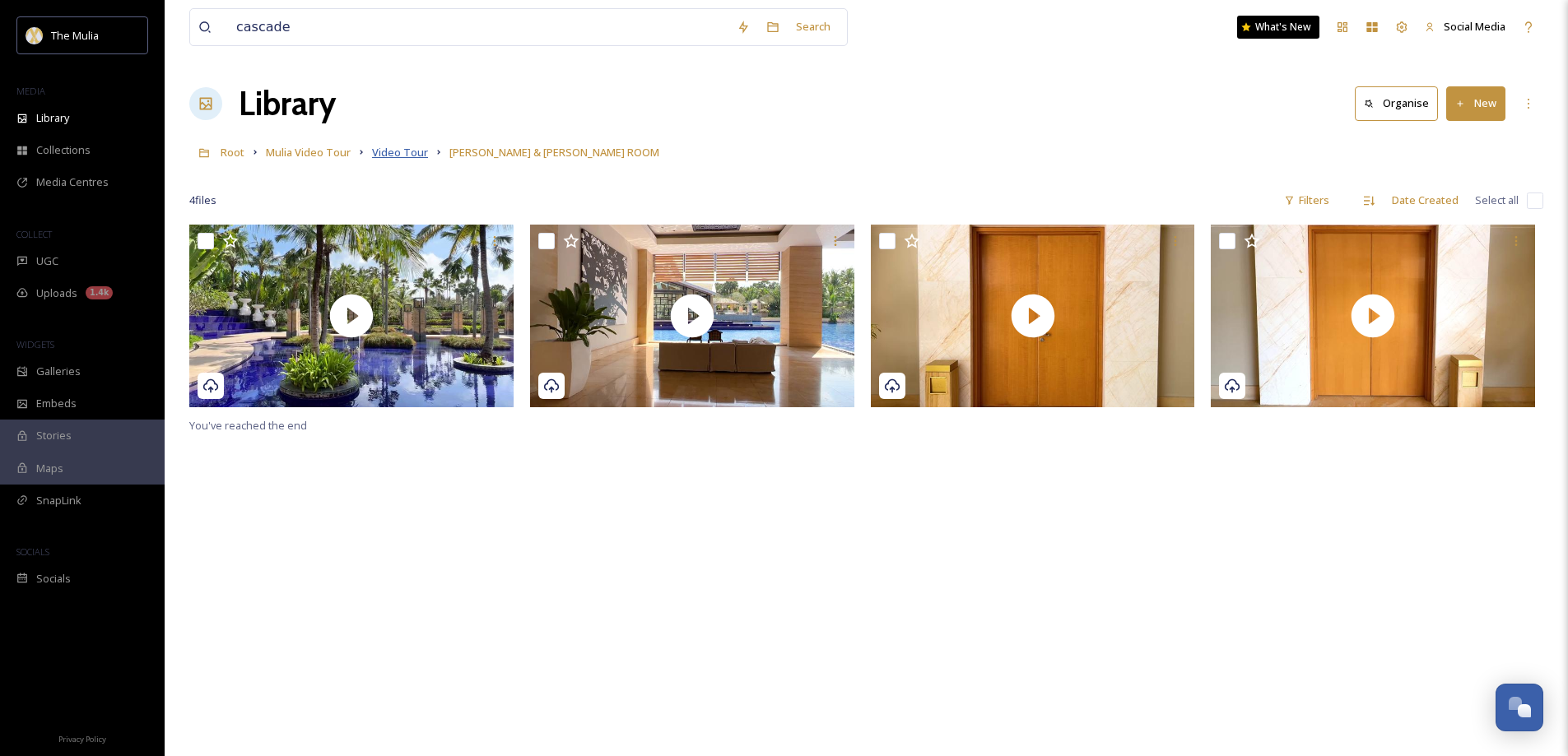
click at [411, 155] on span "Video Tour" at bounding box center [400, 152] width 56 height 15
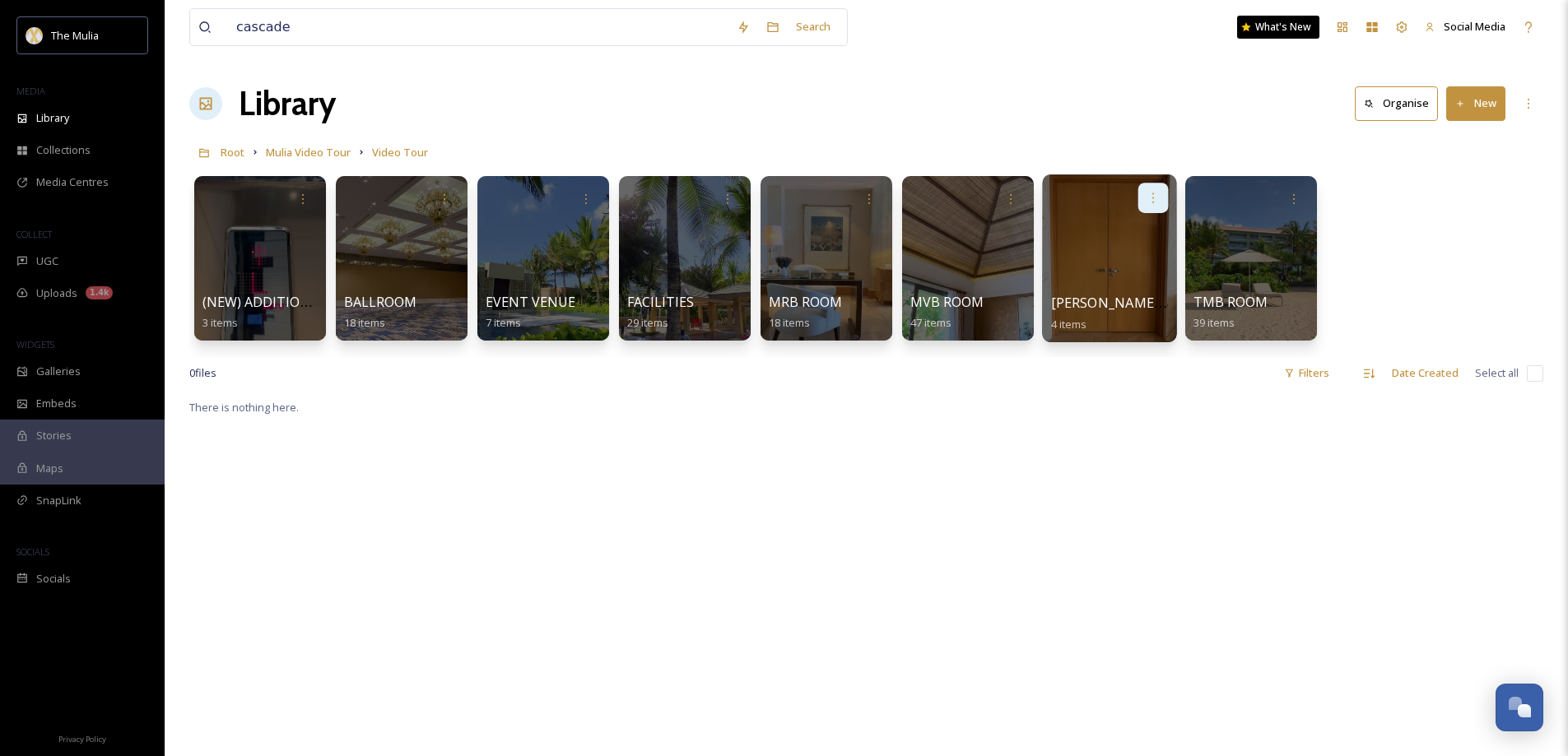
click at [1152, 197] on icon at bounding box center [1153, 197] width 13 height 13
click at [1117, 228] on span "Edit / Share" at bounding box center [1113, 235] width 57 height 16
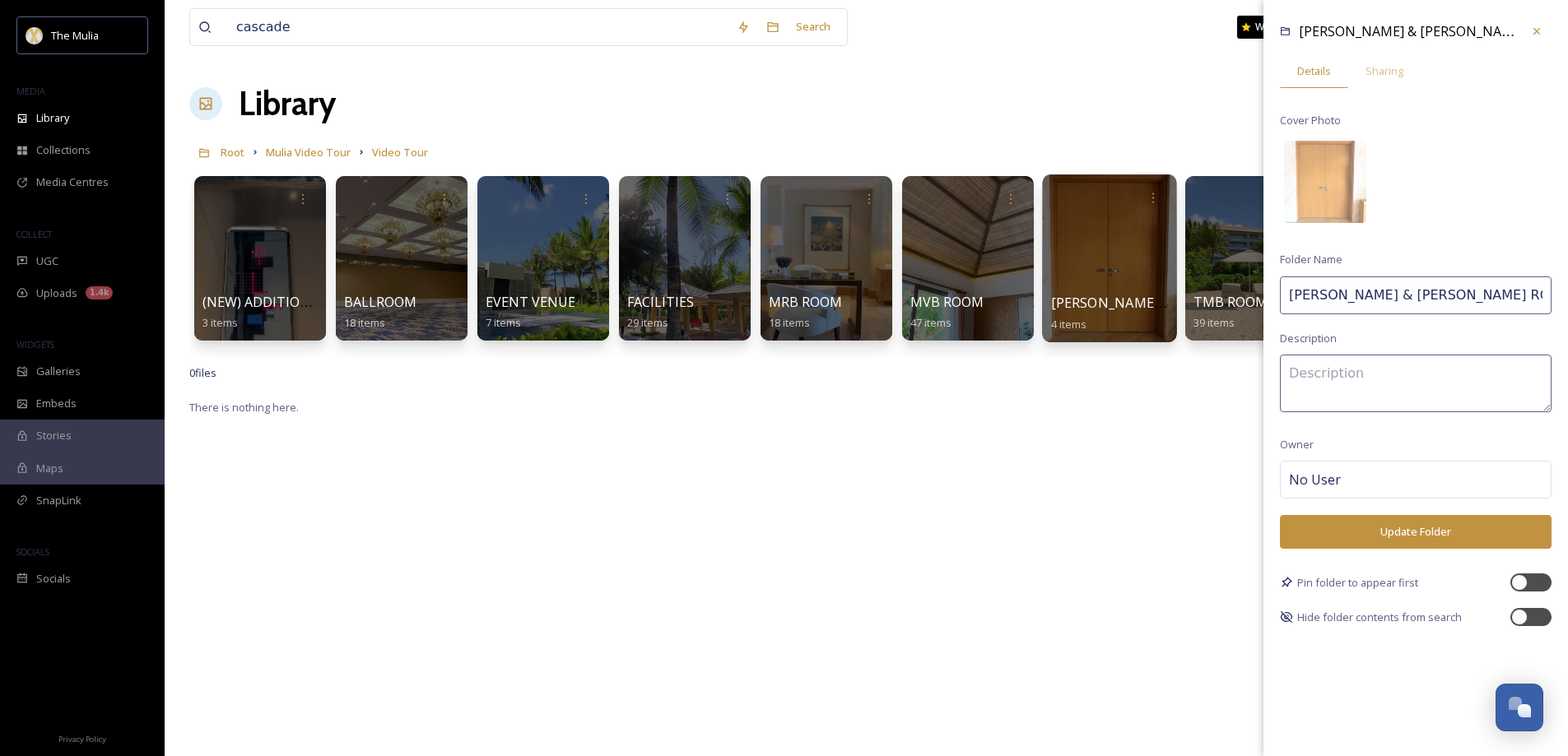
click at [1445, 290] on input "[PERSON_NAME] & [PERSON_NAME] ROOM" at bounding box center [1416, 296] width 271 height 38
click at [1292, 288] on input "[PERSON_NAME] & [PERSON_NAME] ROOM" at bounding box center [1416, 296] width 271 height 38
type input "(NOT USE YET) [PERSON_NAME] & [PERSON_NAME] ROOM"
click at [1375, 546] on button "Update Folder" at bounding box center [1416, 532] width 271 height 34
